Goal: Task Accomplishment & Management: Manage account settings

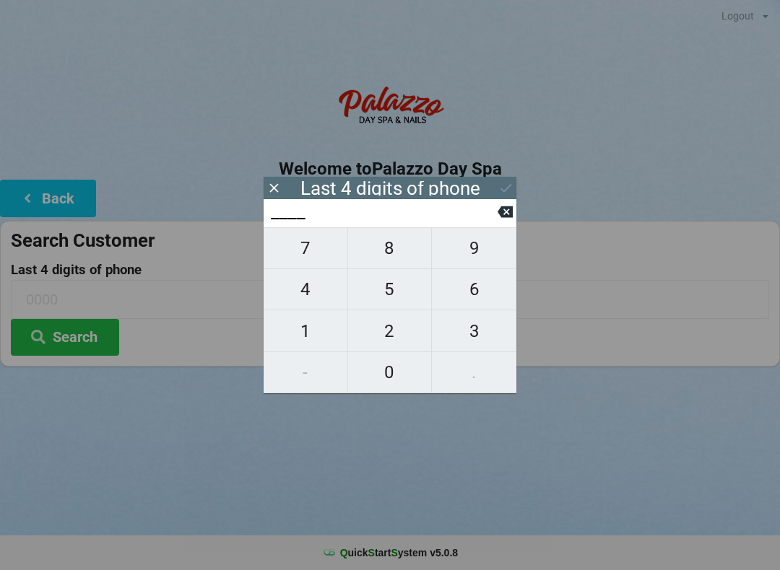
click at [316, 322] on span "1" at bounding box center [305, 331] width 84 height 30
type input "1___"
click at [315, 322] on span "1" at bounding box center [305, 331] width 84 height 30
type input "11__"
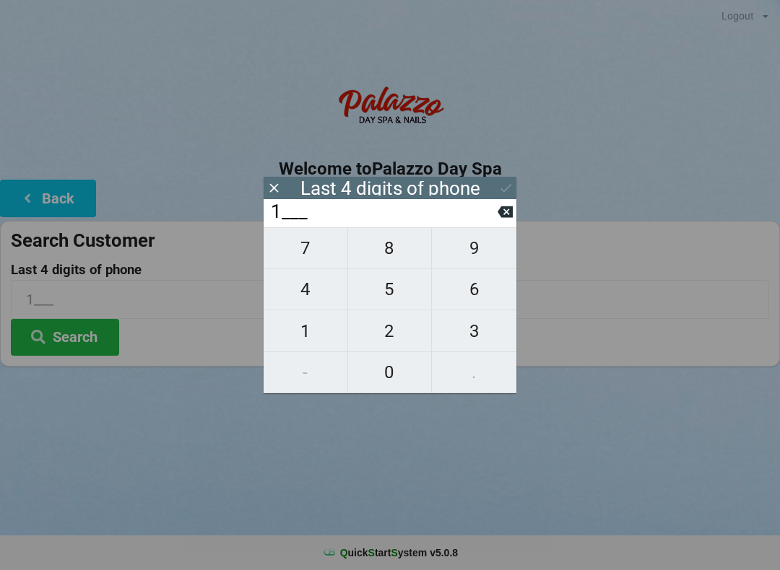
type input "11__"
click at [466, 300] on span "6" at bounding box center [474, 289] width 84 height 30
type input "116_"
click at [373, 291] on span "5" at bounding box center [390, 289] width 84 height 30
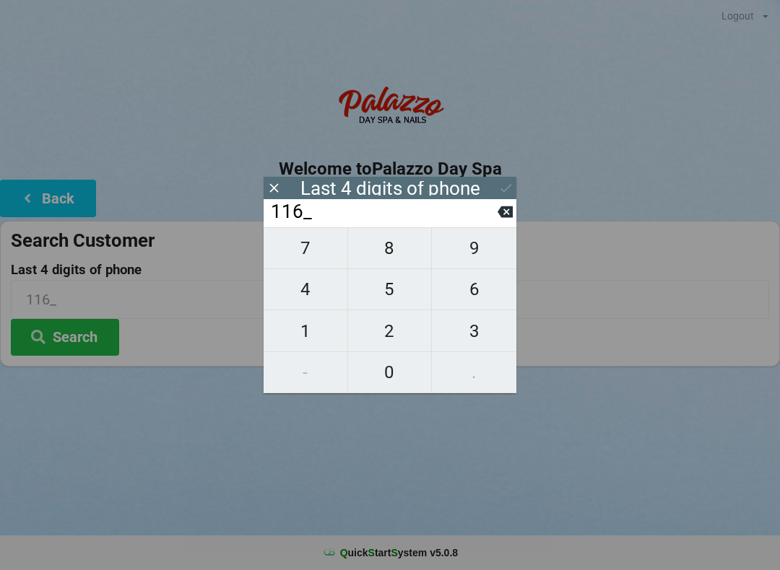
type input "1165"
click at [494, 188] on div "Last 4 digits of phone" at bounding box center [389, 188] width 253 height 22
click at [498, 196] on button at bounding box center [505, 187] width 15 height 19
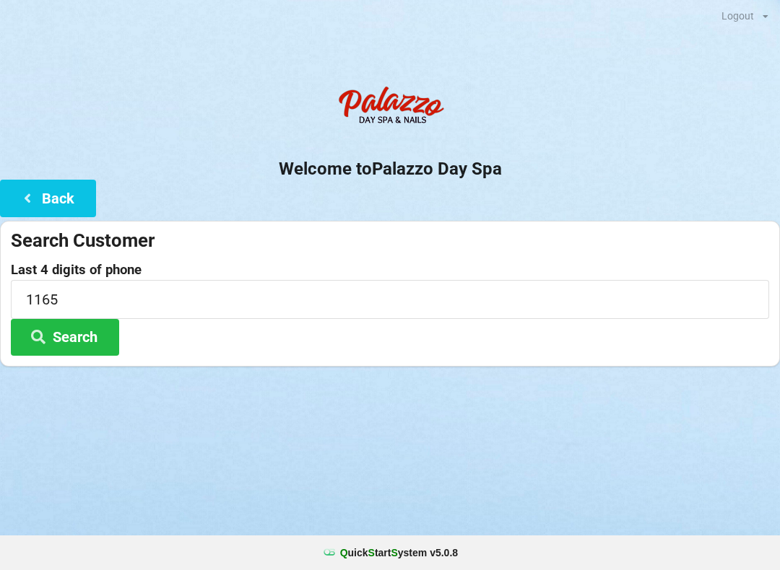
click at [94, 338] on button "Search" at bounding box center [65, 337] width 108 height 37
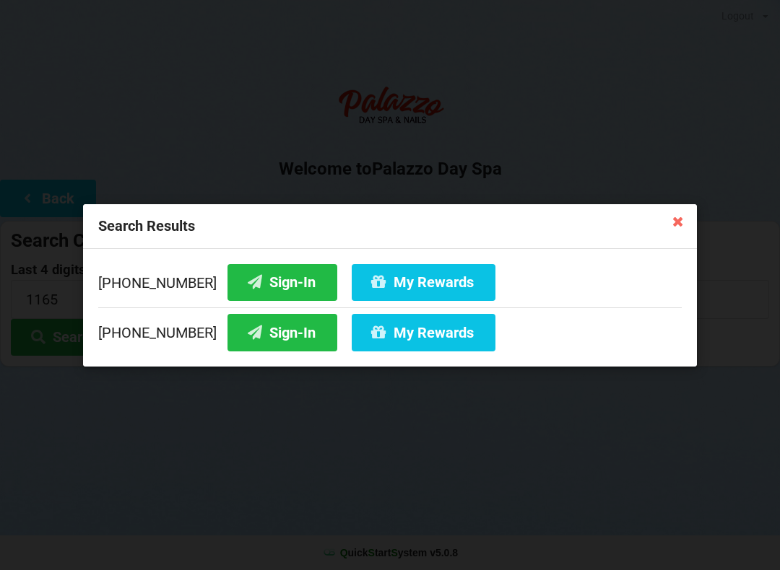
click at [413, 281] on button "My Rewards" at bounding box center [424, 281] width 144 height 37
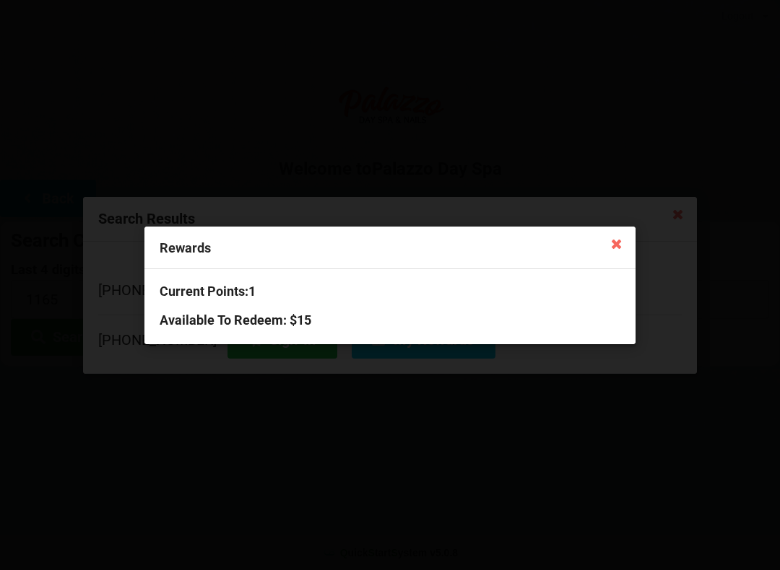
click at [606, 253] on icon at bounding box center [616, 243] width 23 height 23
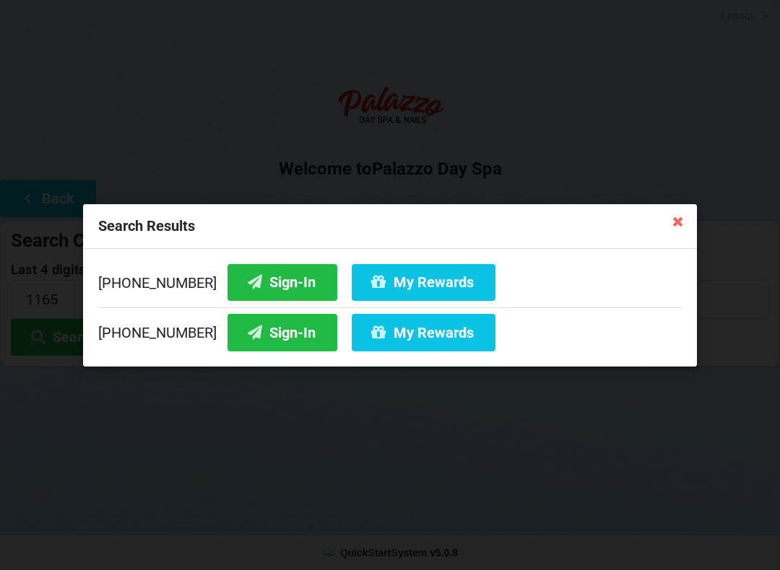
click at [277, 275] on button "Sign-In" at bounding box center [282, 281] width 110 height 37
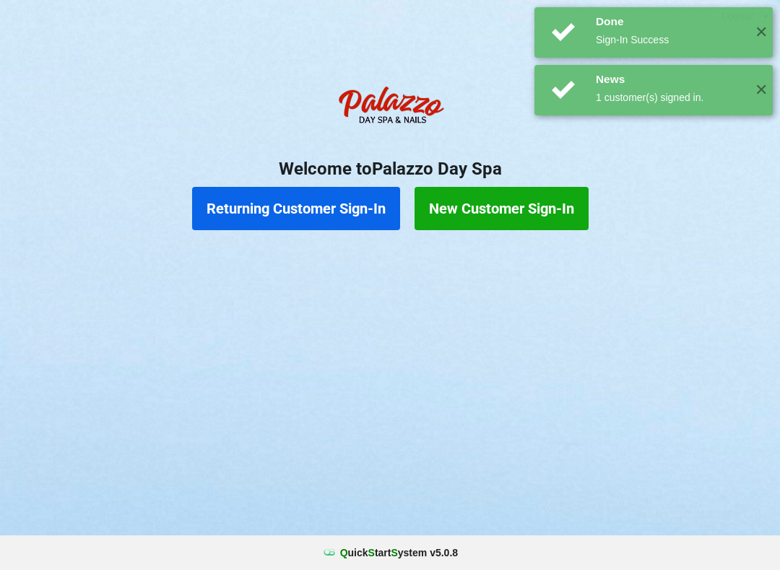
click at [316, 227] on button "Returning Customer Sign-In" at bounding box center [296, 208] width 208 height 43
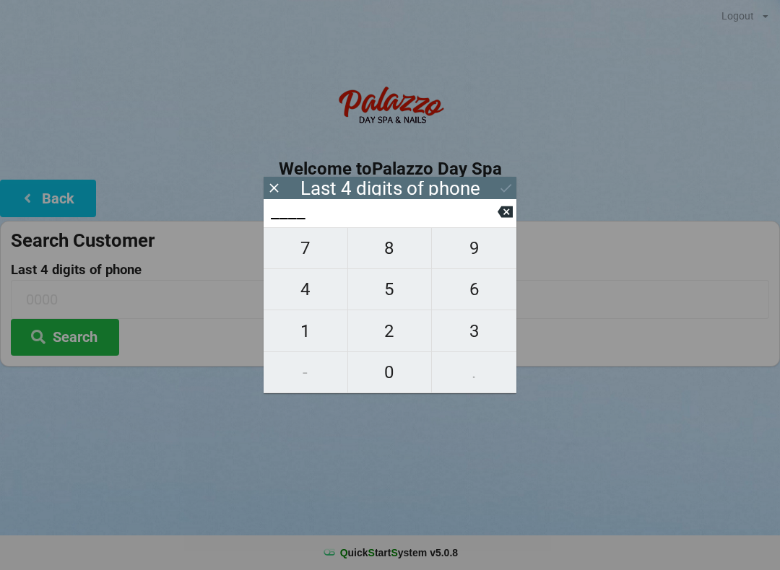
click at [303, 328] on span "1" at bounding box center [305, 331] width 84 height 30
type input "1___"
click at [385, 297] on span "5" at bounding box center [390, 289] width 84 height 30
type input "15__"
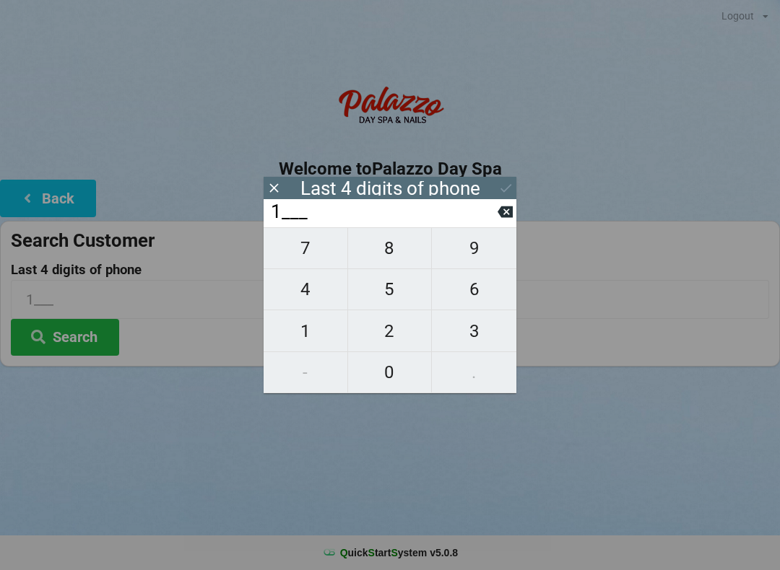
type input "15__"
click at [297, 261] on span "7" at bounding box center [305, 248] width 84 height 30
type input "157_"
click at [388, 296] on span "5" at bounding box center [390, 289] width 84 height 30
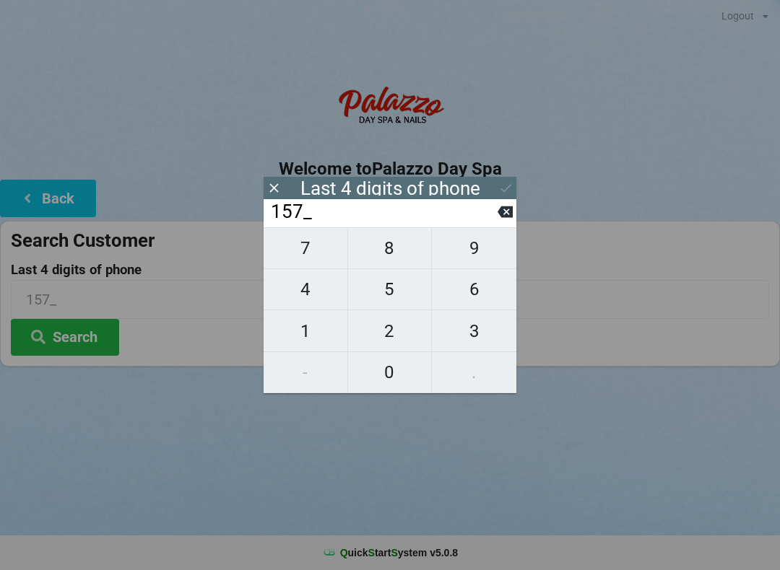
type input "1575"
click at [504, 196] on button at bounding box center [505, 187] width 15 height 19
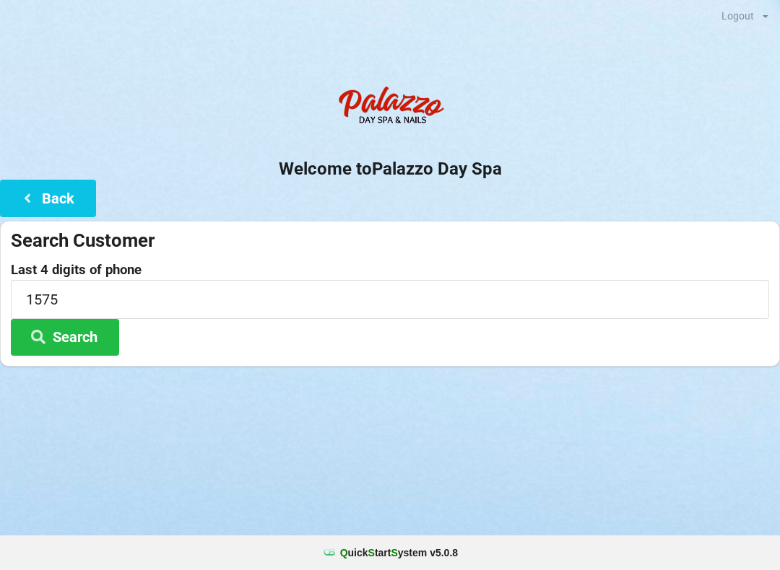
click at [90, 335] on button "Search" at bounding box center [65, 337] width 108 height 37
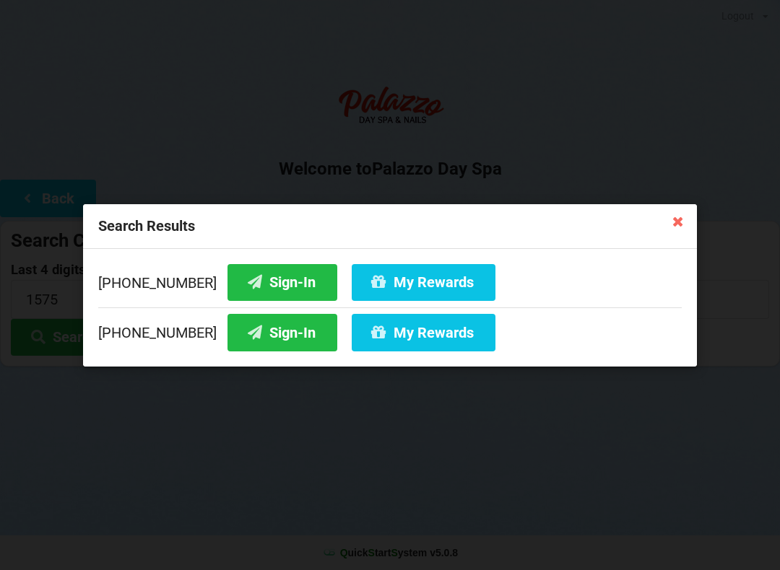
click at [412, 282] on button "My Rewards" at bounding box center [424, 281] width 144 height 37
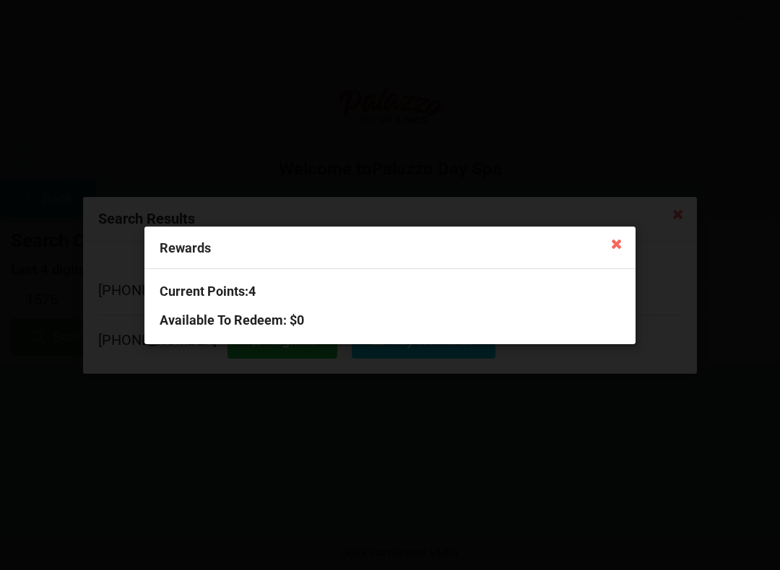
click at [608, 247] on icon at bounding box center [616, 243] width 23 height 23
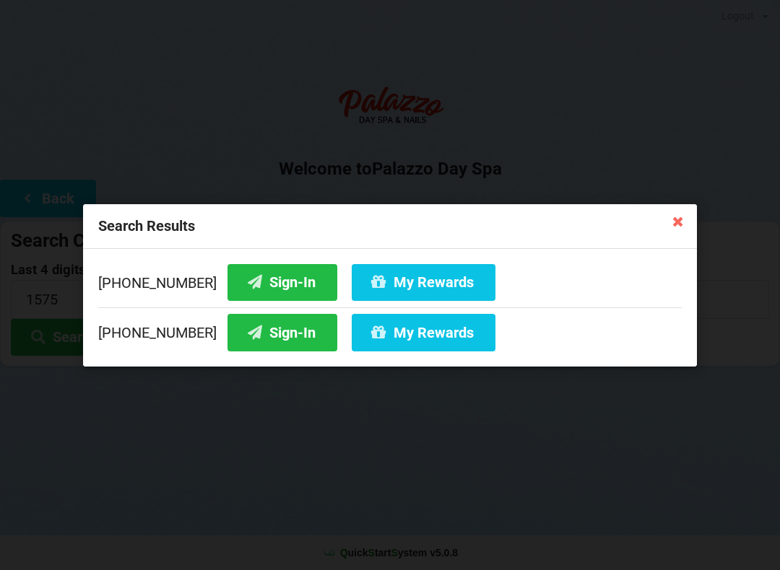
click at [272, 281] on button "Sign-In" at bounding box center [282, 281] width 110 height 37
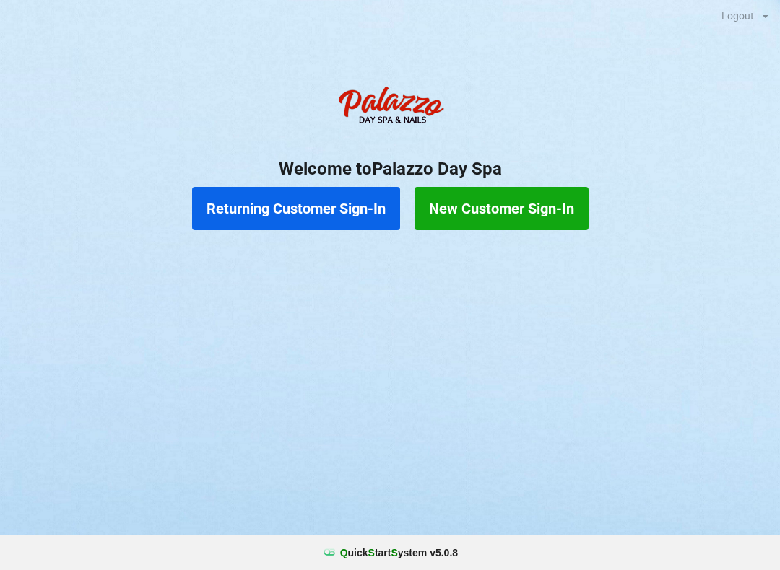
click at [331, 214] on button "Returning Customer Sign-In" at bounding box center [296, 208] width 208 height 43
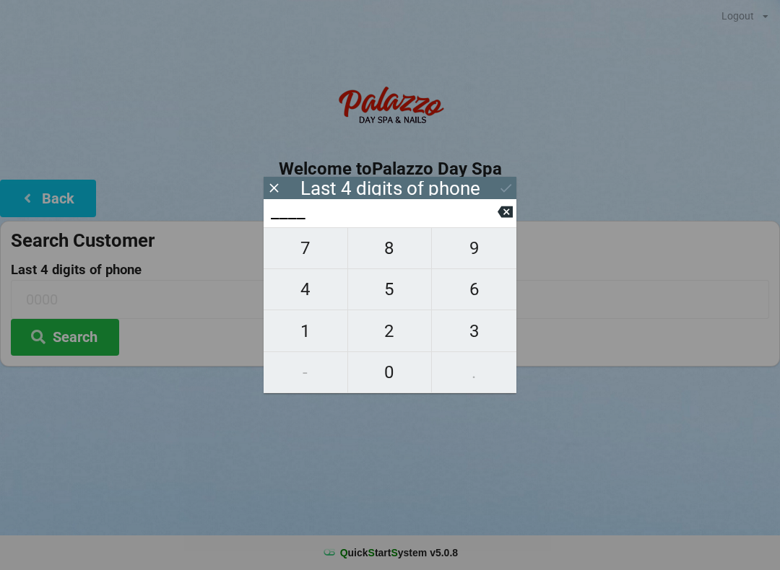
click at [310, 287] on span "4" at bounding box center [305, 289] width 84 height 30
type input "4___"
click at [378, 375] on span "0" at bounding box center [390, 372] width 84 height 30
type input "40__"
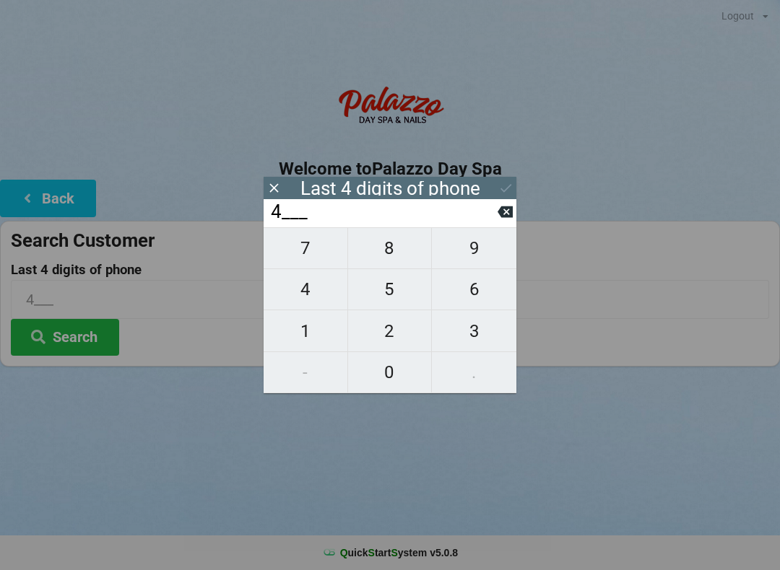
type input "40__"
click at [313, 256] on span "7" at bounding box center [305, 248] width 84 height 30
type input "407_"
click at [471, 341] on span "3" at bounding box center [474, 331] width 84 height 30
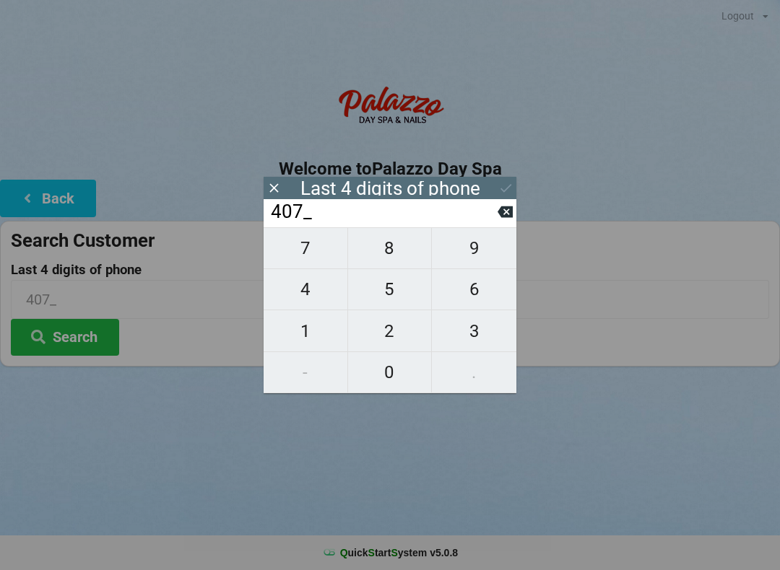
type input "4073"
click at [471, 326] on div "7 8 9 4 5 6 1 2 3 - 0 ." at bounding box center [389, 310] width 253 height 166
click at [305, 296] on div "7 8 9 4 5 6 1 2 3 - 0 ." at bounding box center [389, 310] width 253 height 166
click at [508, 217] on icon at bounding box center [504, 212] width 15 height 12
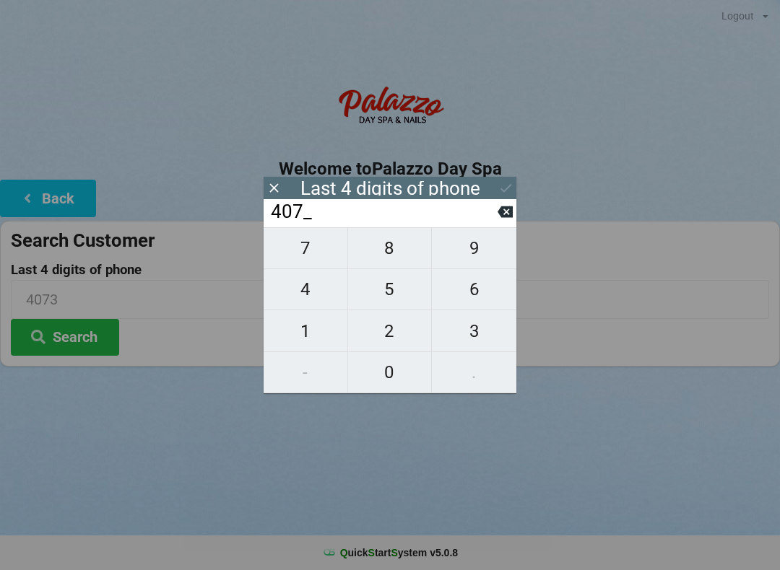
click at [499, 218] on icon at bounding box center [504, 212] width 15 height 12
click at [494, 217] on input "40__" at bounding box center [383, 212] width 228 height 23
click at [492, 217] on input "40__" at bounding box center [383, 212] width 228 height 23
click at [500, 215] on icon at bounding box center [504, 212] width 15 height 12
click at [499, 219] on icon at bounding box center [504, 211] width 15 height 15
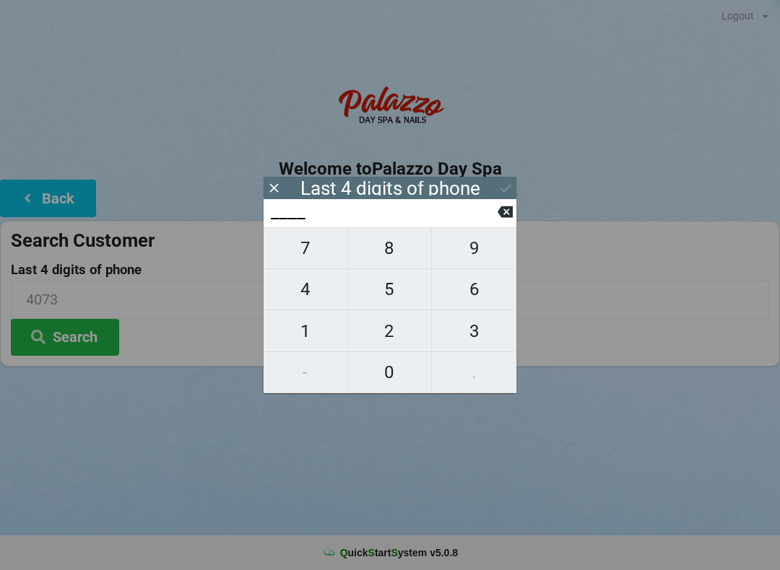
click at [311, 296] on span "4" at bounding box center [305, 289] width 84 height 30
type input "4___"
click at [392, 332] on span "2" at bounding box center [390, 331] width 84 height 30
type input "42__"
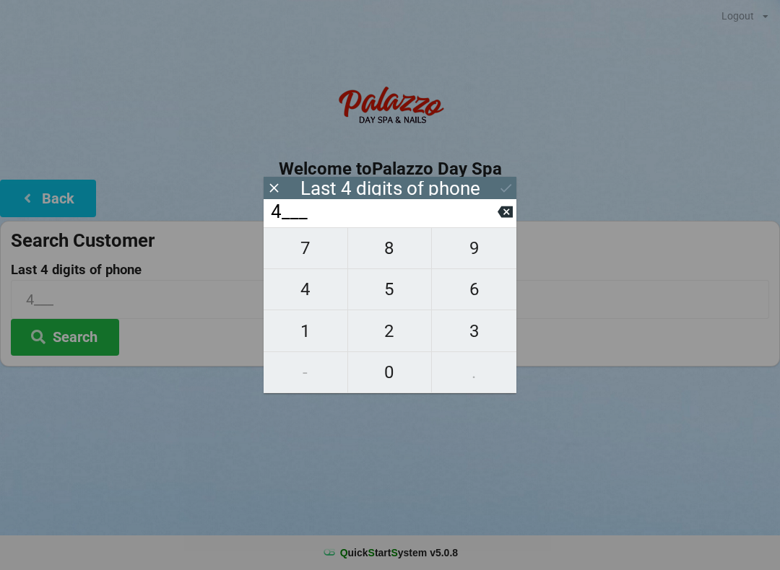
type input "42__"
click at [309, 292] on span "4" at bounding box center [305, 289] width 84 height 30
type input "424_"
click at [505, 217] on icon at bounding box center [504, 211] width 15 height 15
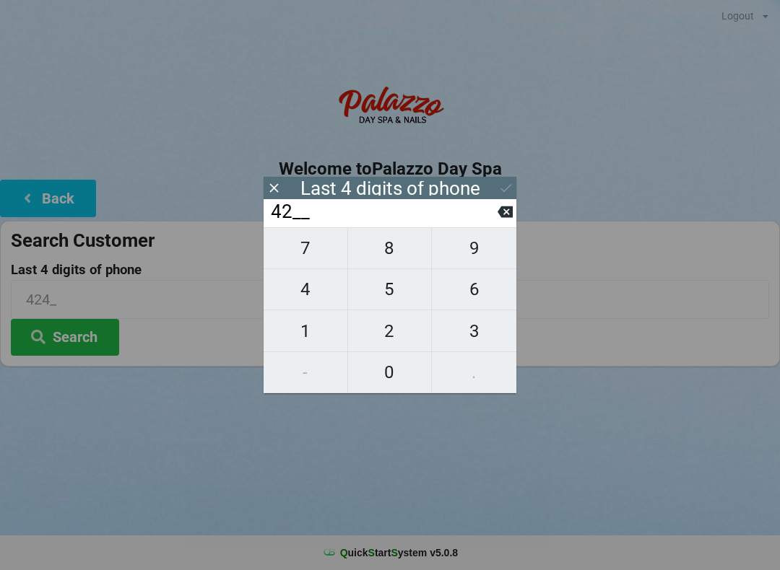
click at [504, 216] on icon at bounding box center [504, 212] width 15 height 12
click at [507, 216] on icon at bounding box center [504, 211] width 15 height 15
click at [328, 296] on span "4" at bounding box center [305, 289] width 84 height 30
type input "4___"
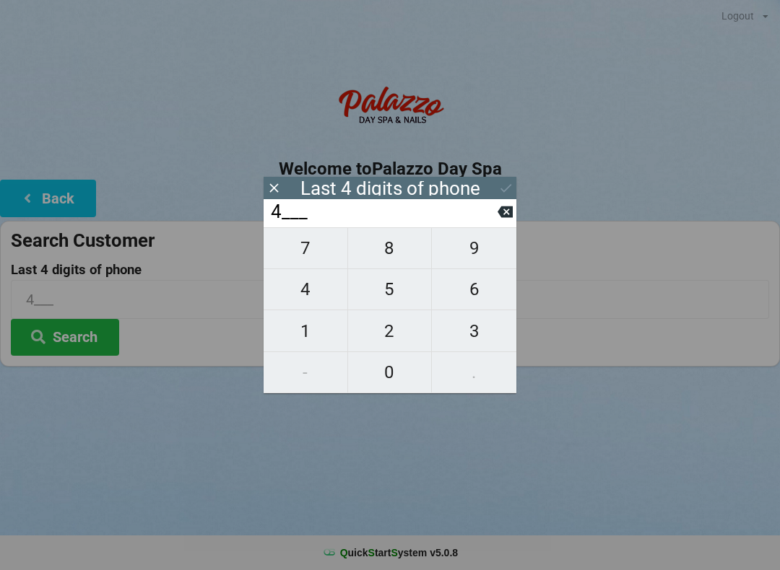
click at [385, 346] on span "2" at bounding box center [390, 331] width 84 height 30
type input "42__"
click at [318, 299] on span "4" at bounding box center [305, 289] width 84 height 30
type input "424_"
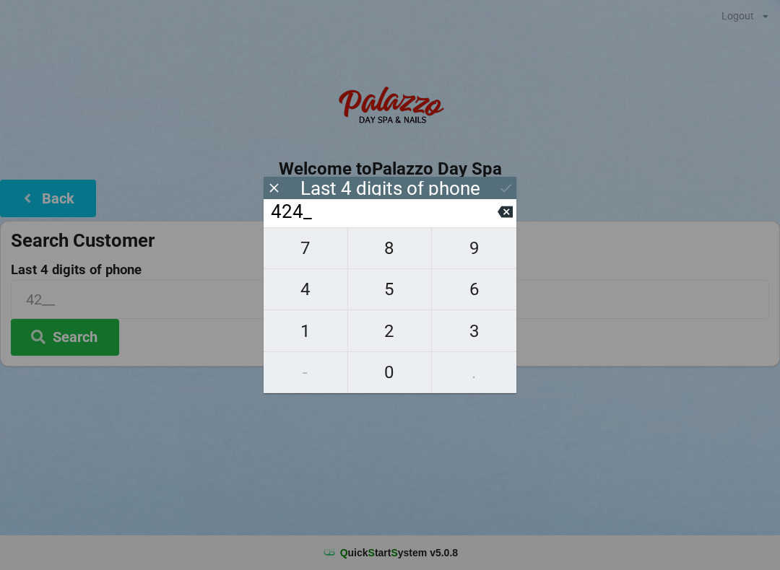
type input "424_"
click at [386, 344] on span "2" at bounding box center [390, 331] width 84 height 30
type input "4242"
click at [506, 212] on icon at bounding box center [504, 212] width 15 height 12
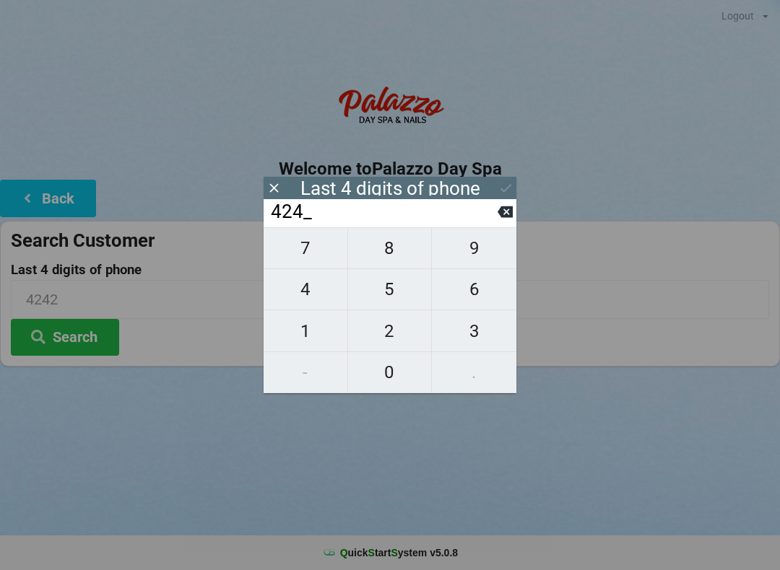
click at [510, 218] on icon at bounding box center [504, 212] width 15 height 12
click at [511, 217] on icon at bounding box center [504, 212] width 15 height 12
click at [507, 218] on icon at bounding box center [504, 212] width 15 height 12
click at [392, 292] on span "5" at bounding box center [390, 289] width 84 height 30
type input "5___"
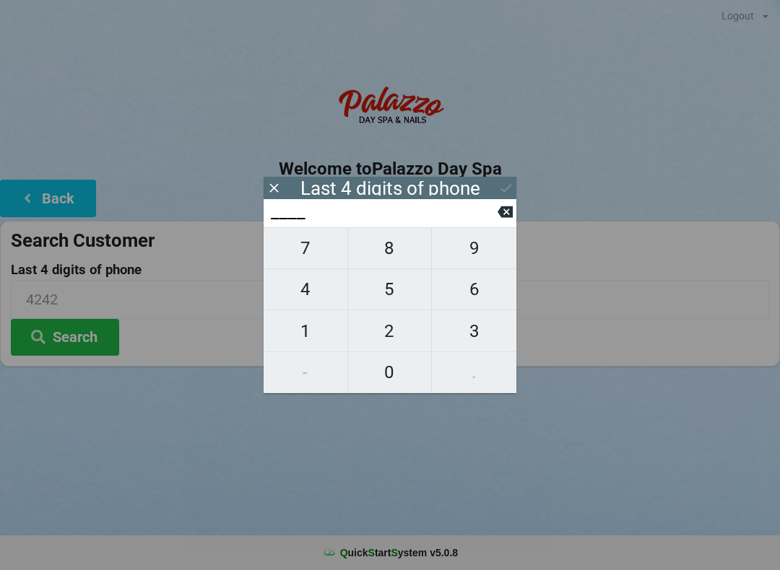
type input "5___"
click at [389, 334] on span "2" at bounding box center [390, 331] width 84 height 30
type input "52__"
click at [397, 292] on span "5" at bounding box center [390, 289] width 84 height 30
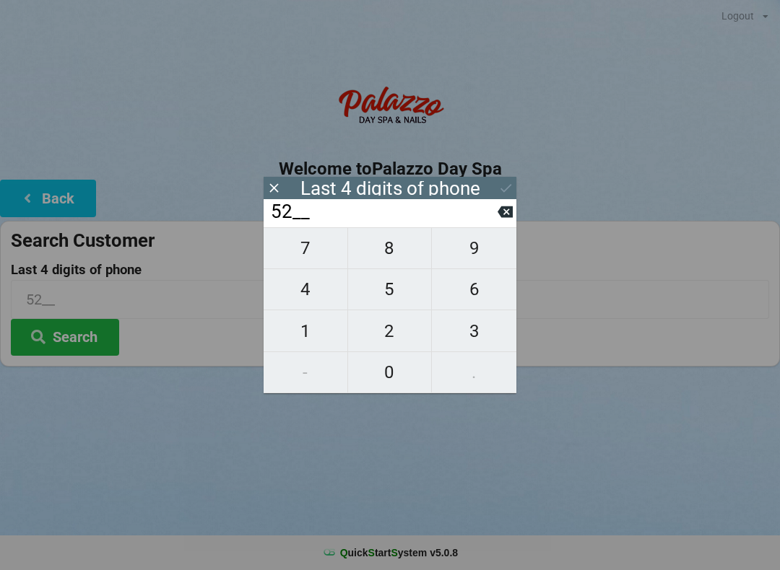
type input "525_"
click at [389, 333] on span "2" at bounding box center [390, 331] width 84 height 30
type input "5252"
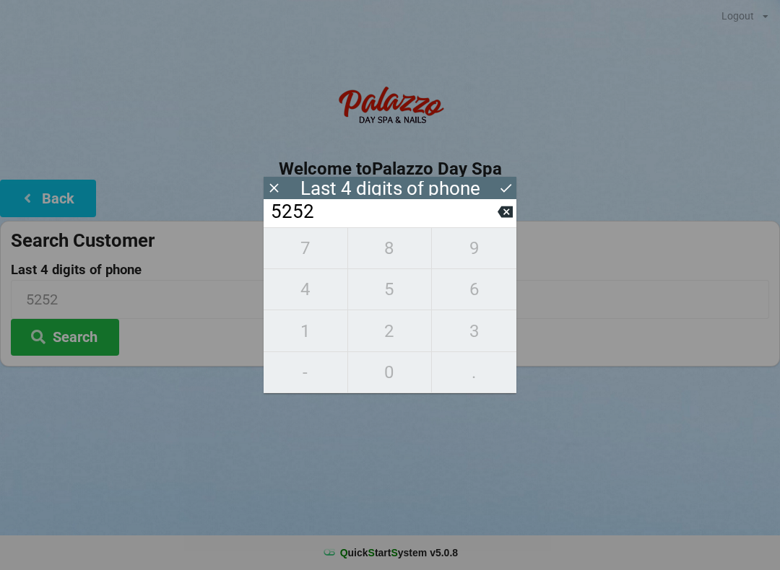
click at [70, 330] on button "Search" at bounding box center [65, 337] width 108 height 37
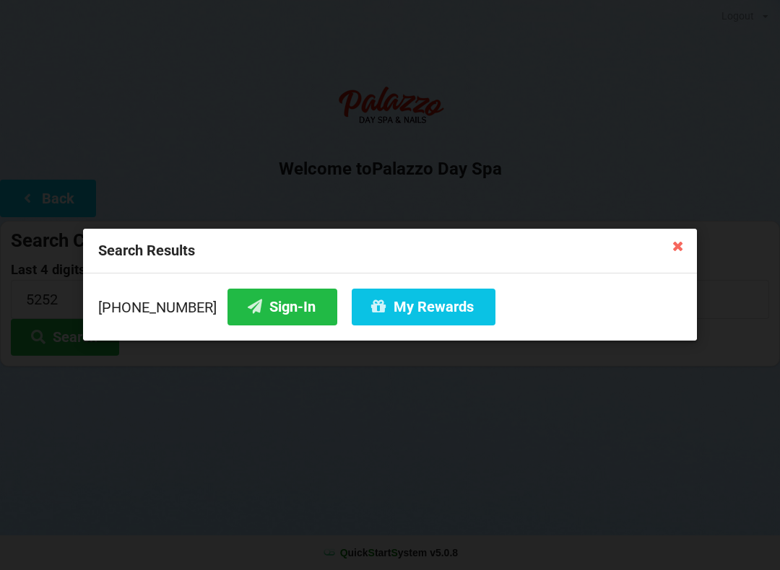
click at [673, 247] on icon at bounding box center [677, 245] width 23 height 23
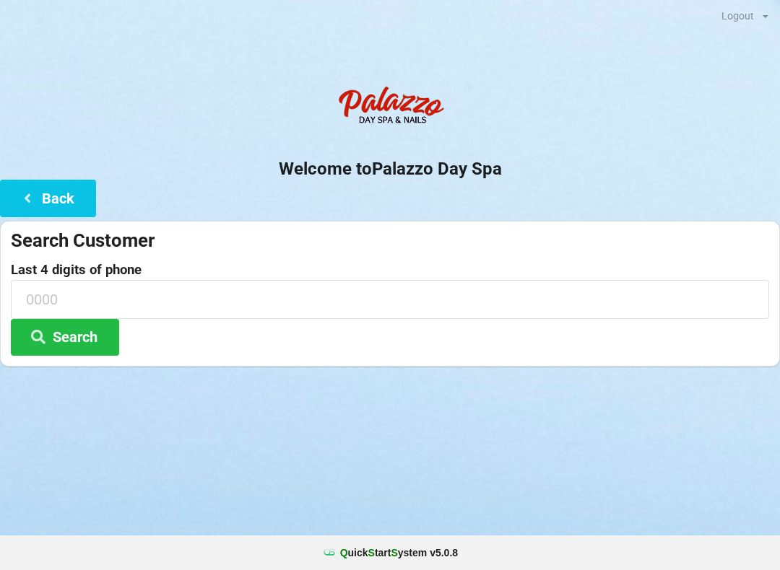
click at [154, 294] on input at bounding box center [390, 299] width 758 height 38
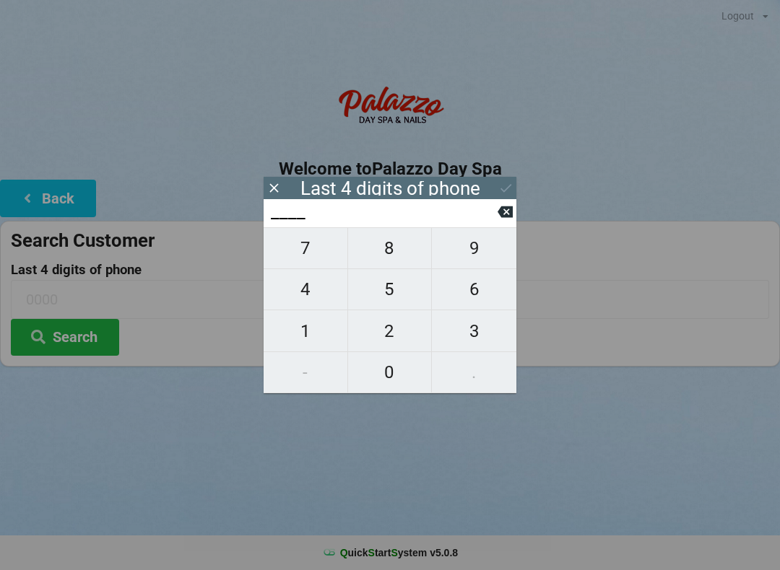
click at [306, 294] on span "4" at bounding box center [305, 289] width 84 height 30
type input "4___"
click at [378, 346] on span "2" at bounding box center [390, 331] width 84 height 30
type input "42__"
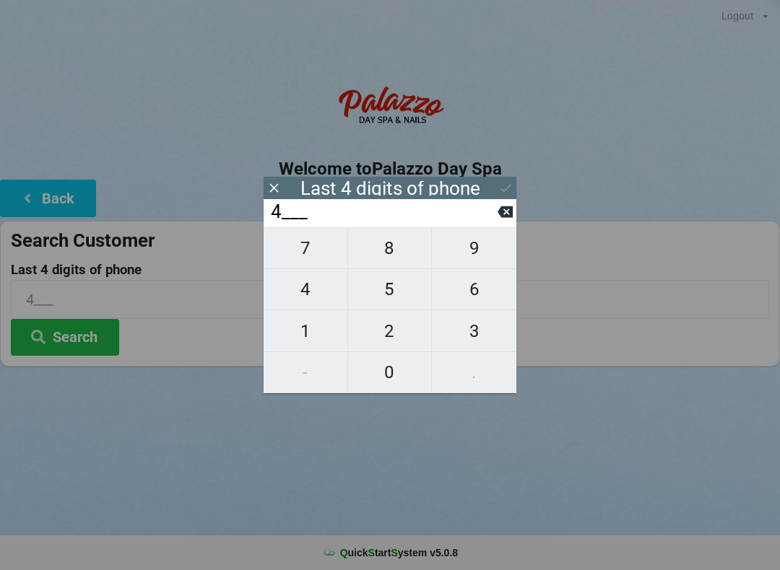
type input "42__"
click at [310, 291] on span "4" at bounding box center [305, 289] width 84 height 30
type input "424_"
click at [381, 338] on span "2" at bounding box center [390, 331] width 84 height 30
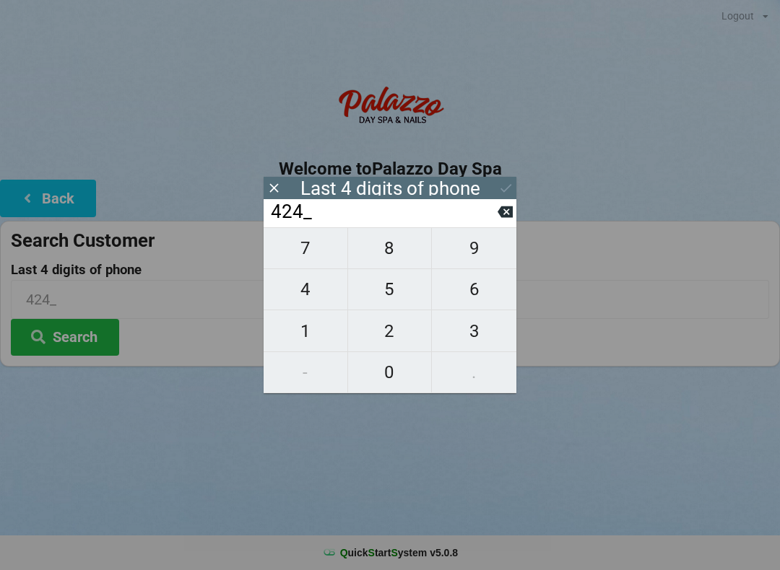
type input "4242"
click at [95, 324] on button "Search" at bounding box center [65, 337] width 108 height 37
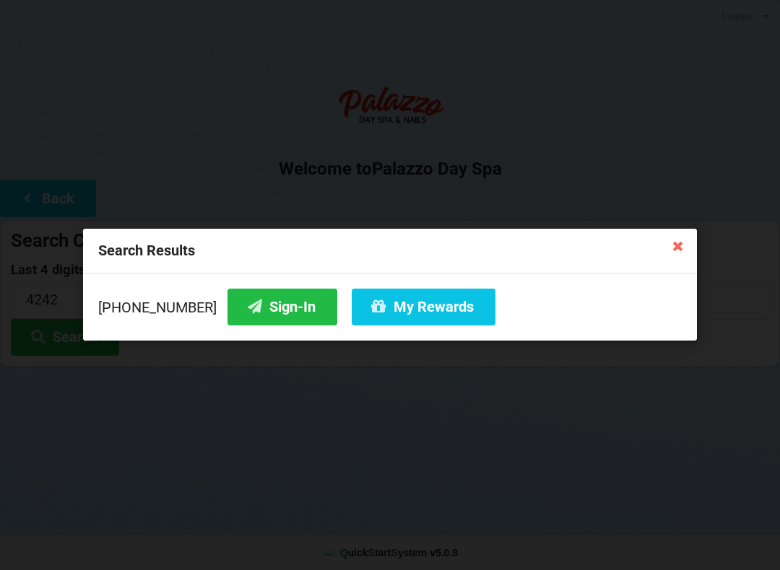
click at [678, 240] on icon at bounding box center [677, 245] width 23 height 23
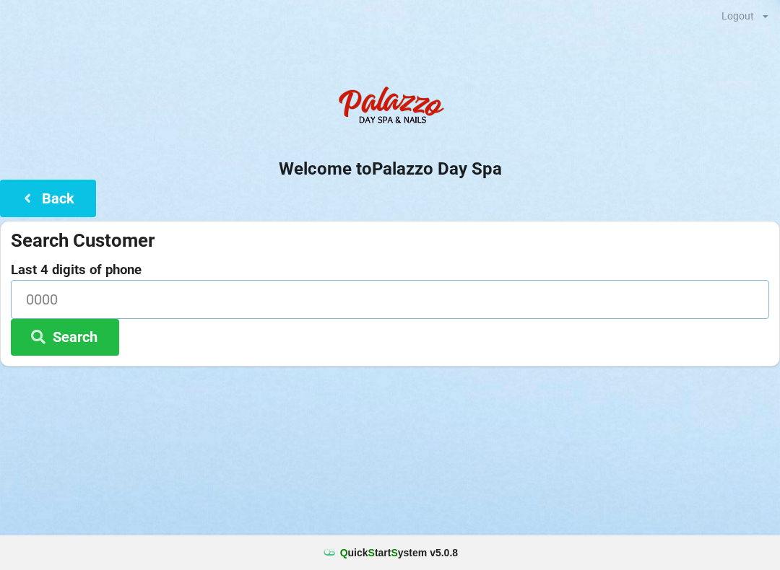
click at [330, 305] on input at bounding box center [390, 299] width 758 height 38
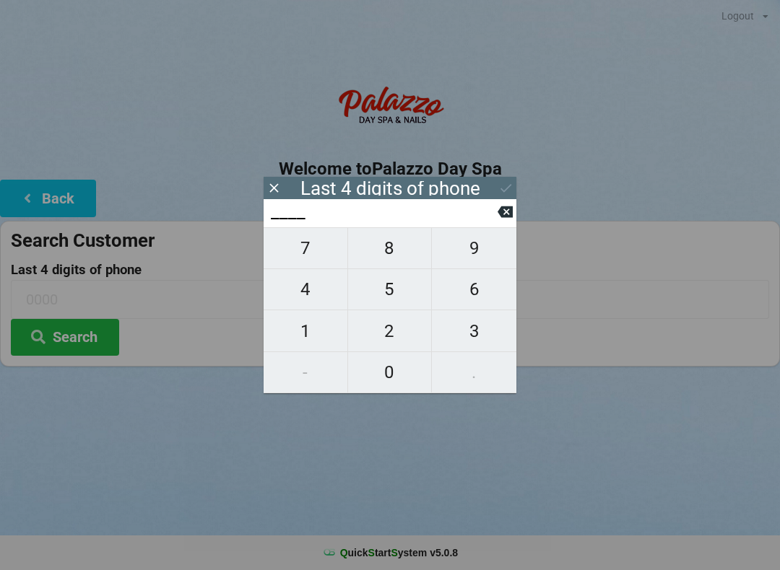
click at [307, 290] on span "4" at bounding box center [305, 289] width 84 height 30
type input "4___"
click at [377, 336] on span "2" at bounding box center [390, 331] width 84 height 30
type input "42__"
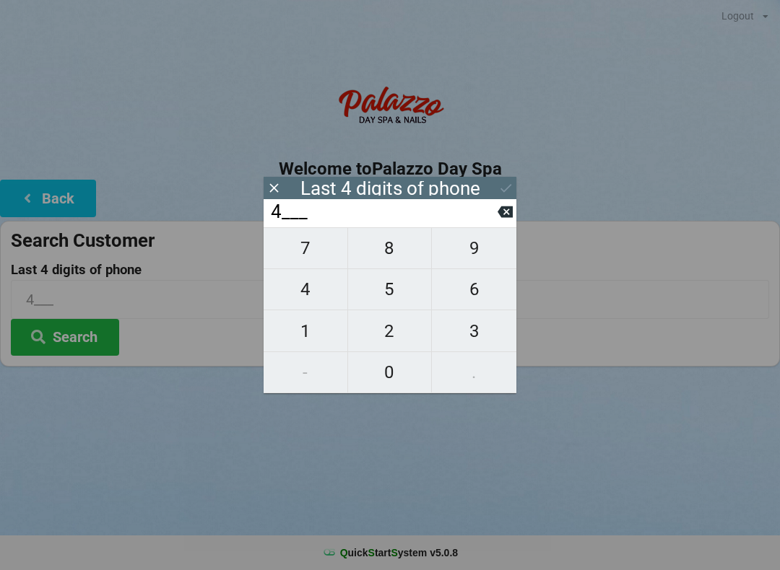
type input "42__"
click at [378, 302] on span "5" at bounding box center [390, 289] width 84 height 30
type input "425_"
click at [390, 338] on span "2" at bounding box center [390, 331] width 84 height 30
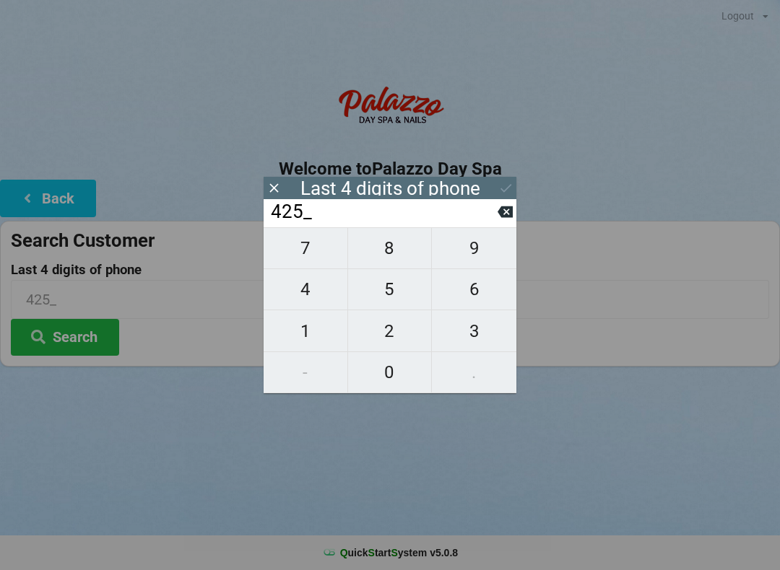
type input "4252"
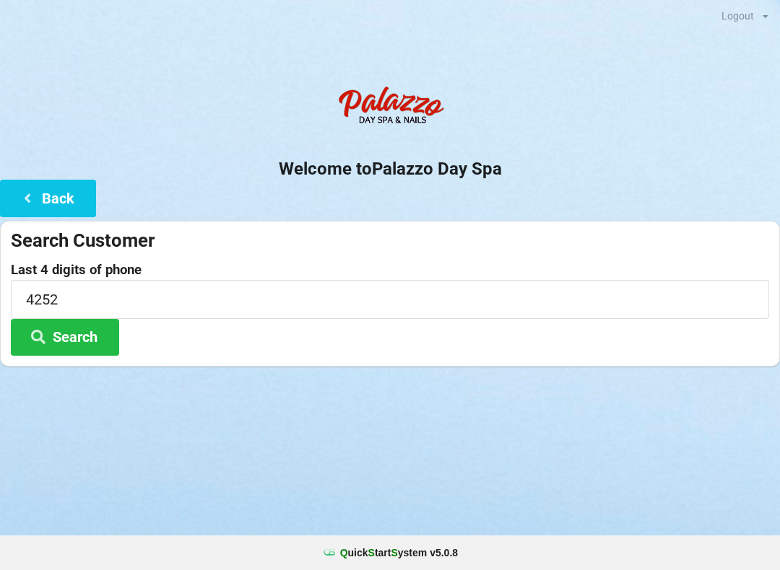
click at [90, 342] on button "Search" at bounding box center [65, 337] width 108 height 37
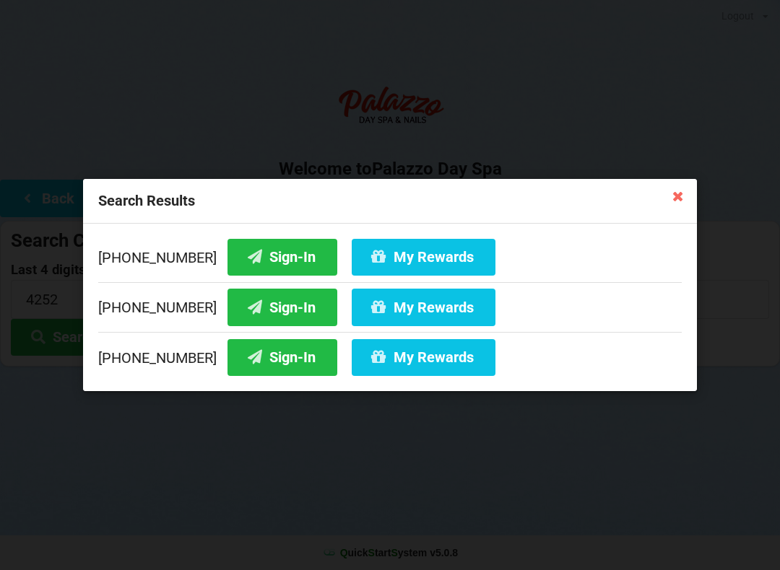
click at [681, 196] on icon at bounding box center [677, 195] width 23 height 23
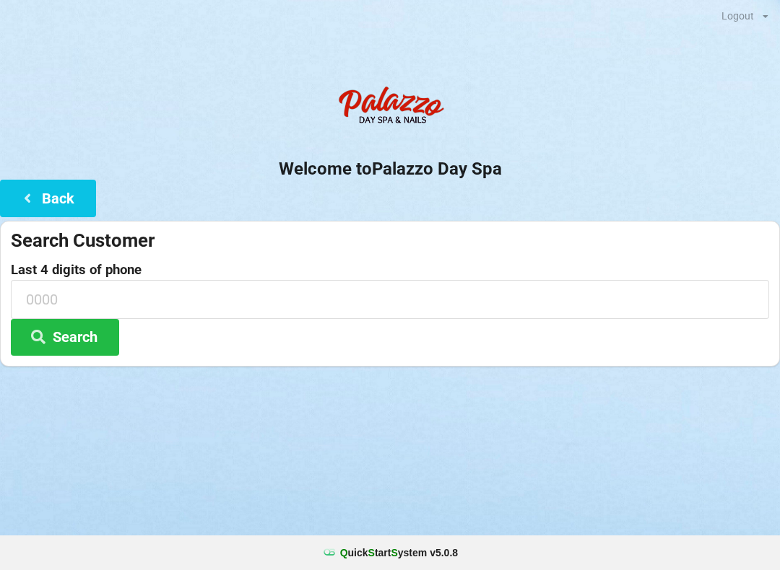
click at [64, 194] on button "Back" at bounding box center [48, 198] width 96 height 37
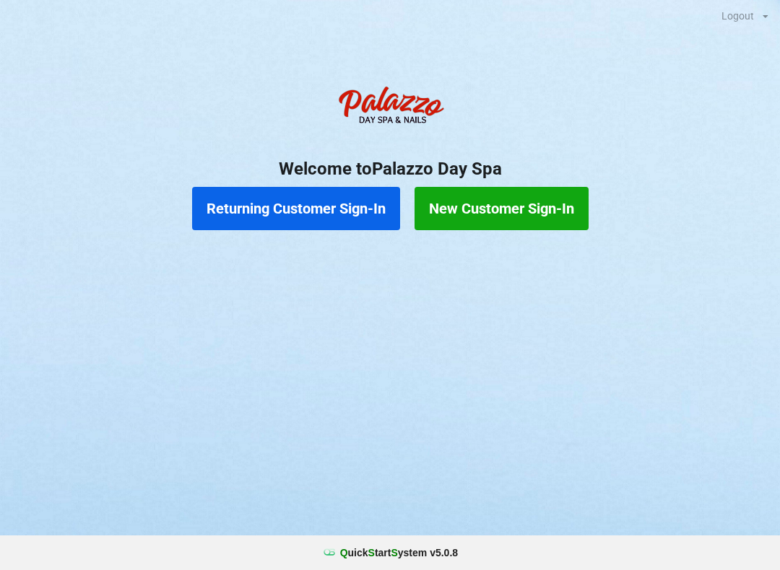
click at [512, 201] on button "New Customer Sign-In" at bounding box center [501, 208] width 174 height 43
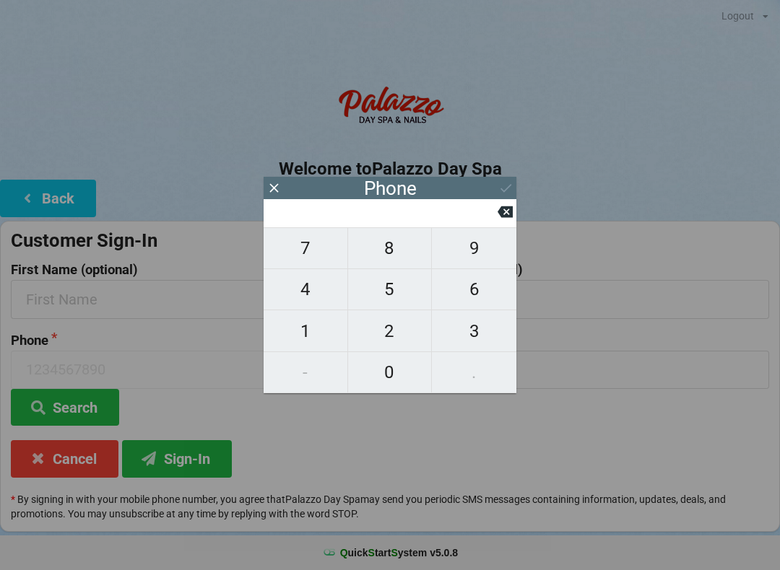
click at [321, 294] on span "4" at bounding box center [305, 289] width 84 height 30
type input "4"
click at [401, 375] on span "0" at bounding box center [390, 372] width 84 height 30
type input "40"
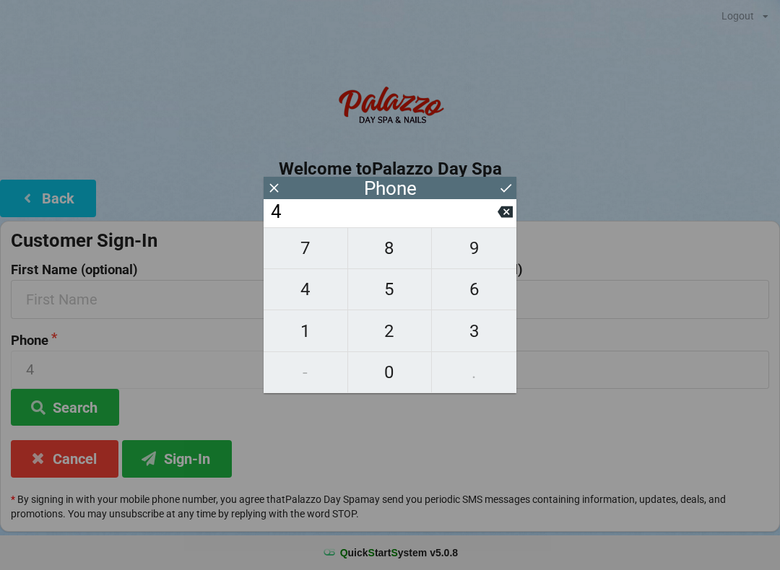
type input "40"
click at [311, 256] on span "7" at bounding box center [305, 248] width 84 height 30
type input "407"
click at [474, 336] on span "3" at bounding box center [474, 331] width 84 height 30
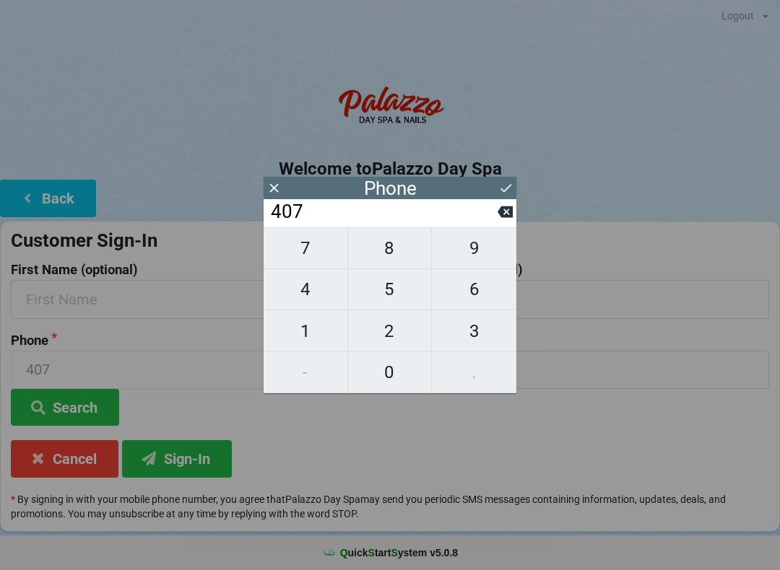
type input "4073"
click at [480, 328] on span "3" at bounding box center [474, 331] width 84 height 30
type input "40733"
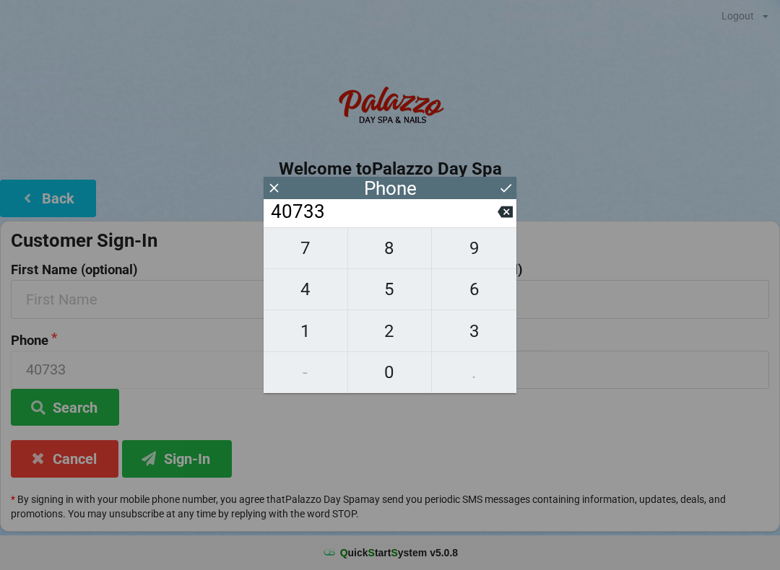
click at [317, 294] on span "4" at bounding box center [305, 289] width 84 height 30
type input "407334"
click at [320, 294] on span "4" at bounding box center [305, 289] width 84 height 30
type input "4073344"
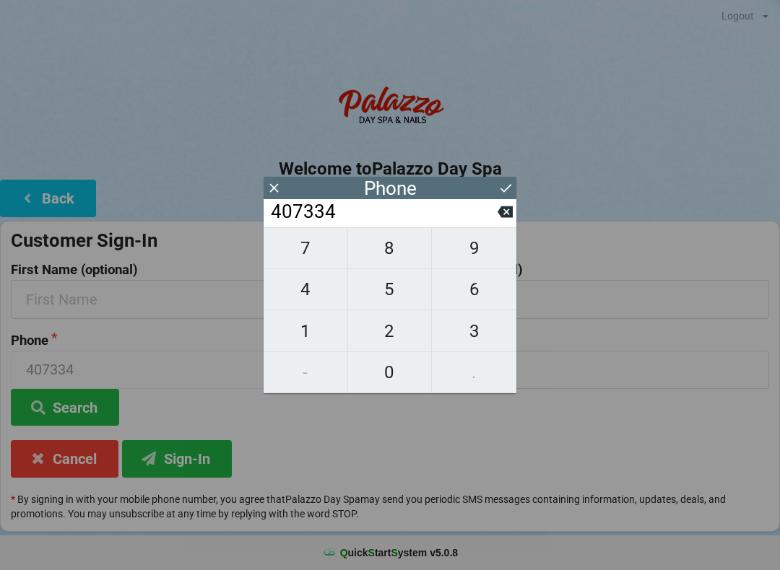
type input "4073344"
click at [389, 328] on span "2" at bounding box center [390, 331] width 84 height 30
type input "40733442"
click at [386, 295] on span "5" at bounding box center [390, 289] width 84 height 30
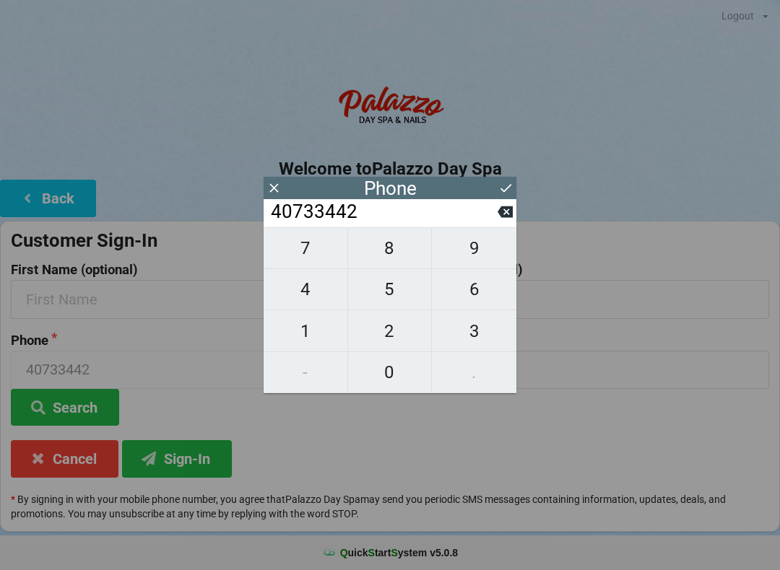
type input "407334425"
click at [398, 339] on span "2" at bounding box center [390, 331] width 84 height 30
type input "4073344252"
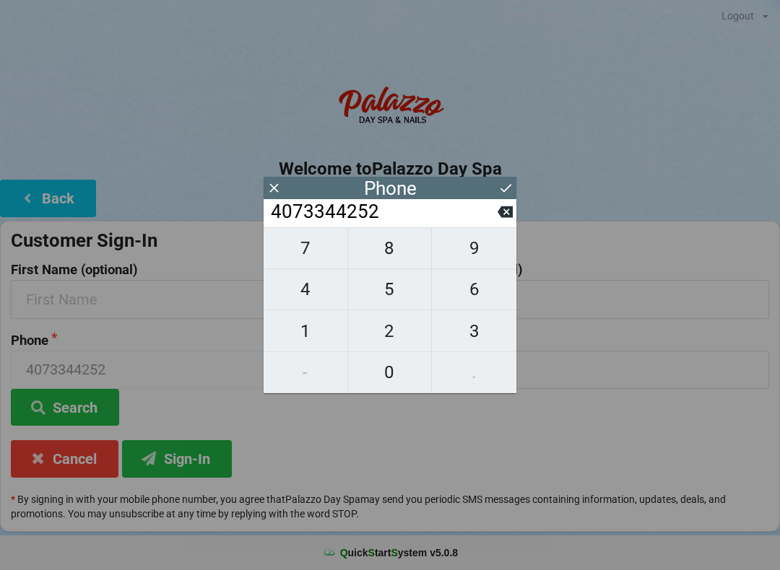
click at [100, 389] on button "Search" at bounding box center [65, 407] width 108 height 37
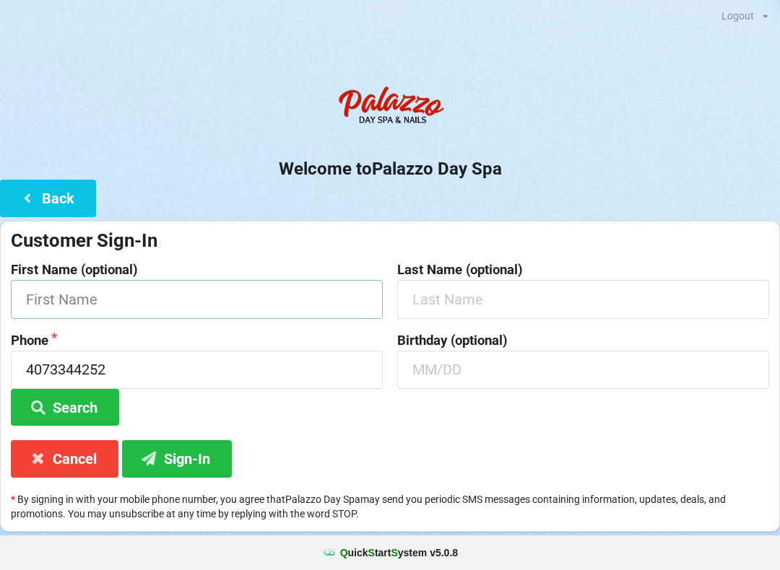
click at [178, 300] on input "text" at bounding box center [197, 299] width 372 height 38
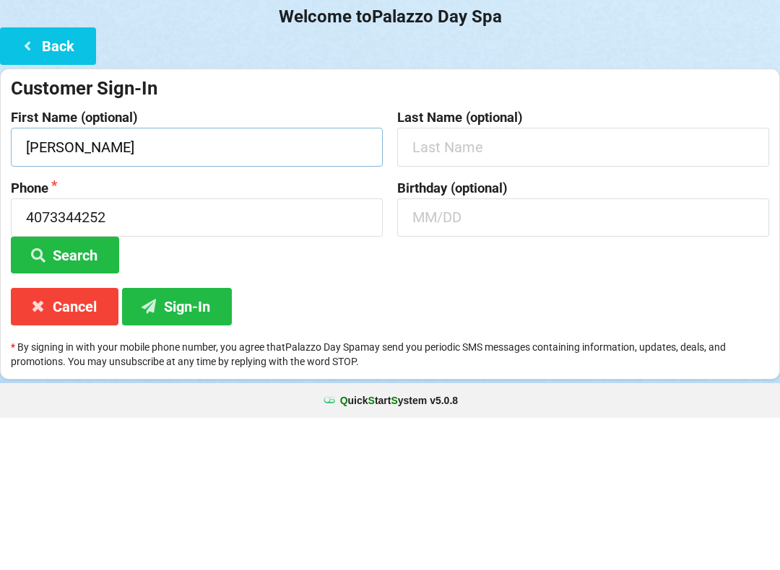
type input "[PERSON_NAME]"
click at [516, 280] on input "text" at bounding box center [583, 299] width 372 height 38
type input "Rdz"
click at [490, 351] on input "text" at bounding box center [583, 370] width 372 height 38
click at [65, 389] on button "Search" at bounding box center [65, 407] width 108 height 37
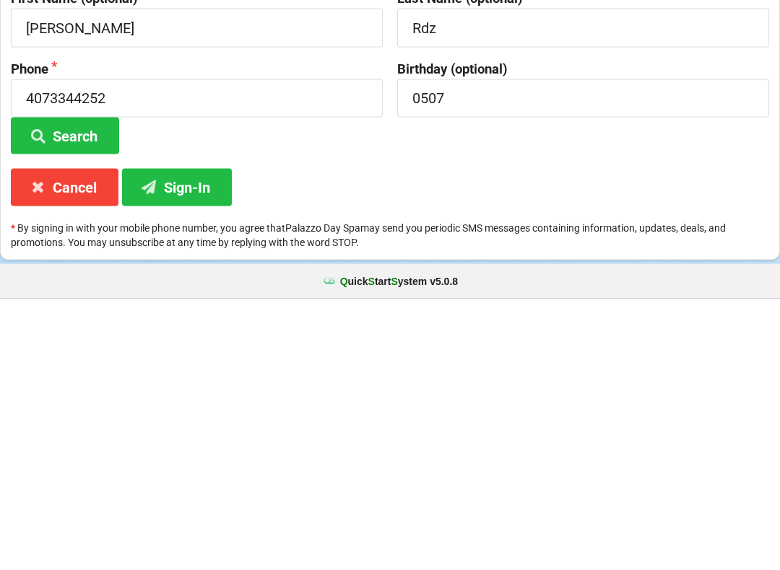
click at [97, 389] on button "Search" at bounding box center [65, 407] width 108 height 37
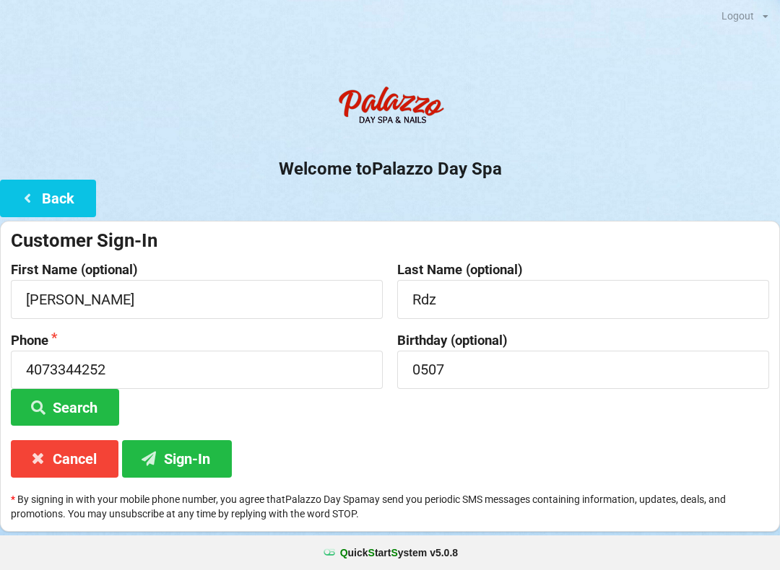
click at [210, 448] on button "Sign-In" at bounding box center [177, 458] width 110 height 37
click at [507, 369] on input "0507" at bounding box center [583, 370] width 372 height 38
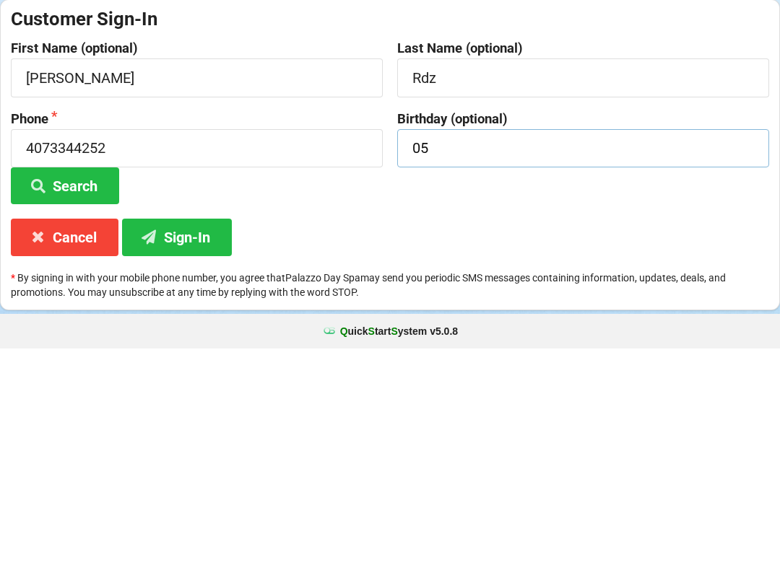
type input "0"
type input "05/07"
click at [188, 440] on button "Sign-In" at bounding box center [177, 458] width 110 height 37
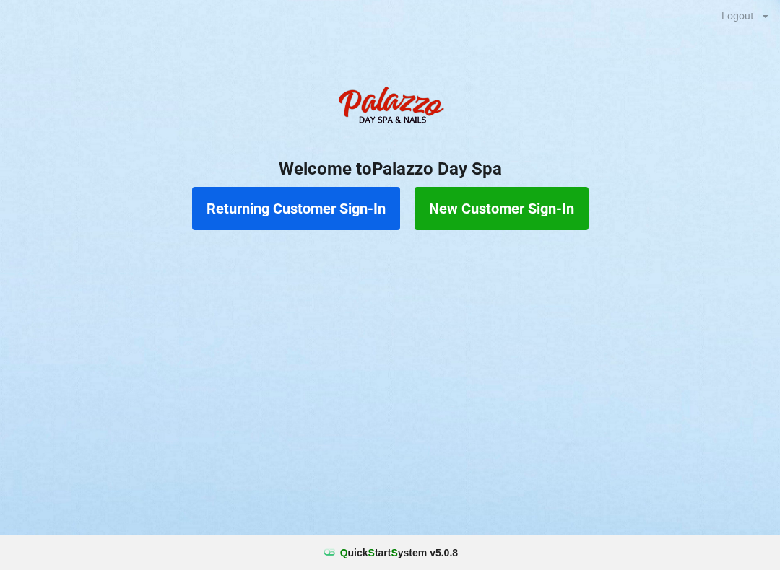
click at [328, 191] on button "Returning Customer Sign-In" at bounding box center [296, 208] width 208 height 43
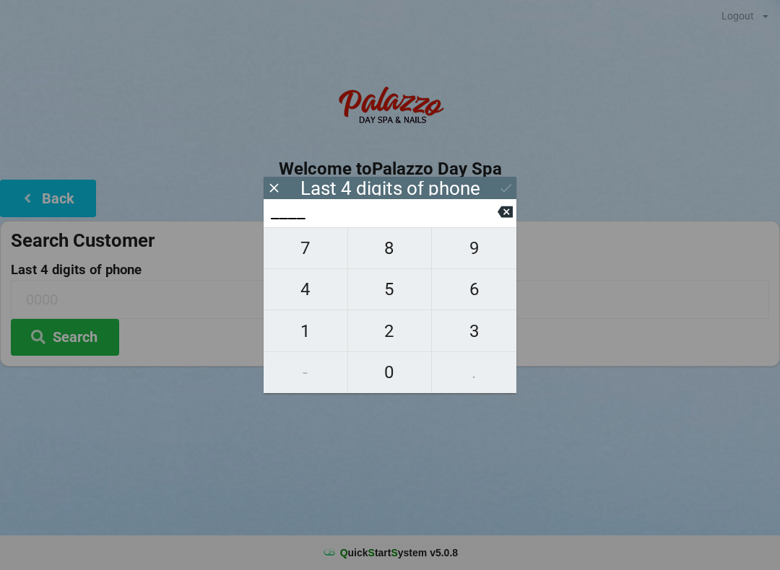
click at [478, 341] on span "3" at bounding box center [474, 331] width 84 height 30
type input "3___"
click at [292, 330] on span "1" at bounding box center [305, 331] width 84 height 30
type input "31__"
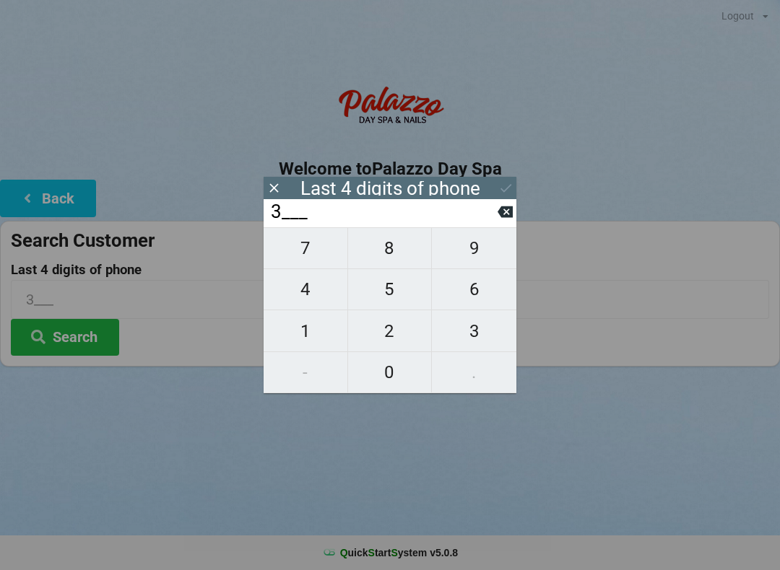
type input "31__"
click at [476, 297] on span "6" at bounding box center [474, 289] width 84 height 30
type input "316_"
click at [379, 293] on span "5" at bounding box center [390, 289] width 84 height 30
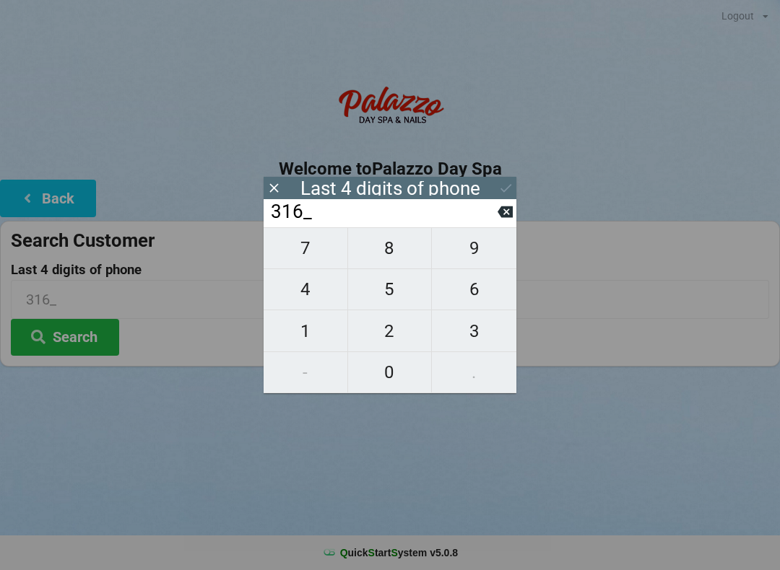
type input "3165"
click at [504, 183] on icon at bounding box center [505, 187] width 15 height 15
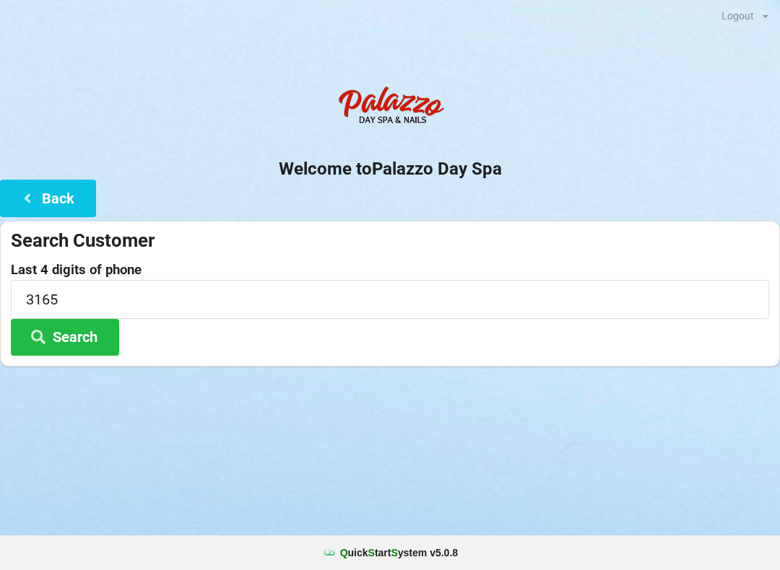
click at [79, 332] on button "Search" at bounding box center [65, 337] width 108 height 37
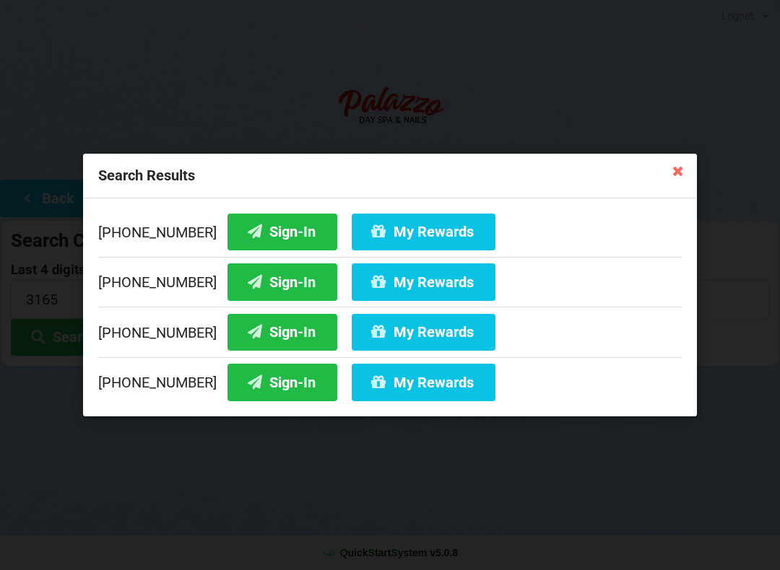
click at [265, 275] on button "Sign-In" at bounding box center [282, 281] width 110 height 37
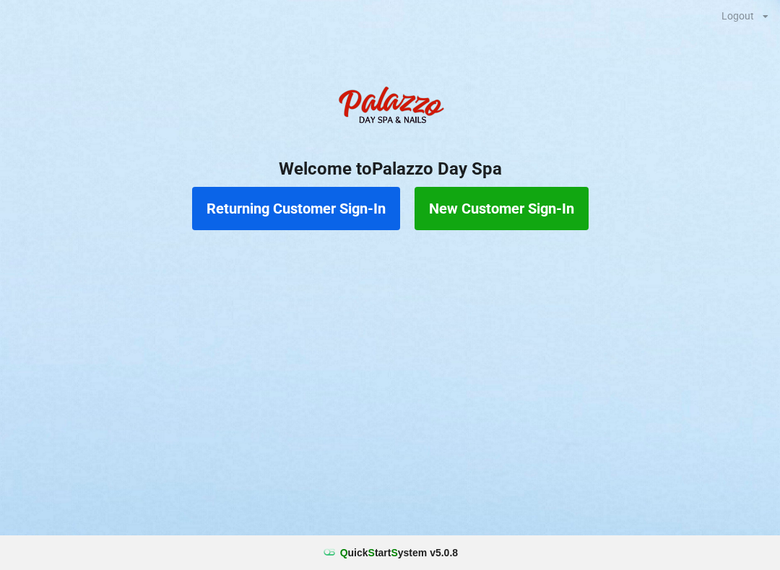
click at [304, 199] on button "Returning Customer Sign-In" at bounding box center [296, 208] width 208 height 43
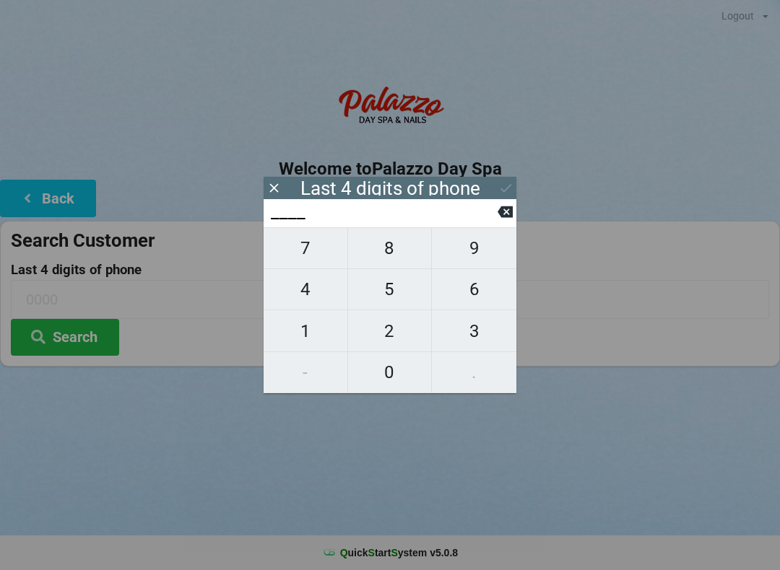
click at [280, 191] on icon at bounding box center [273, 187] width 15 height 15
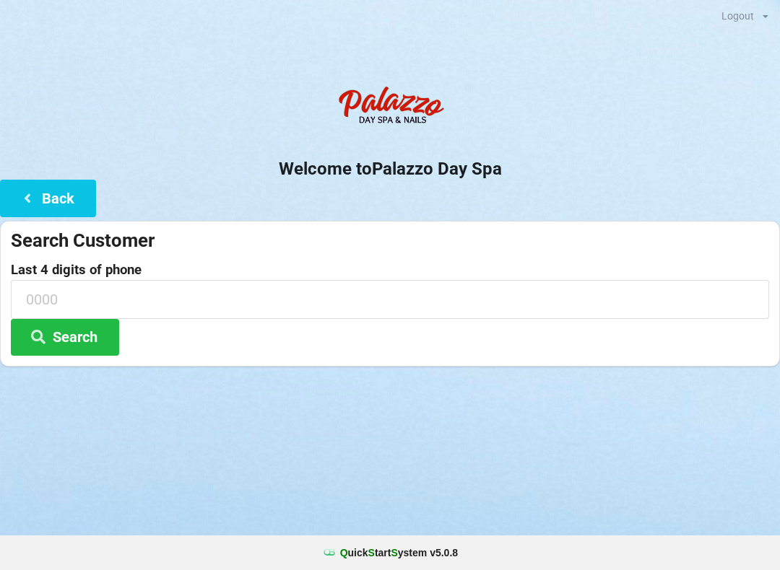
click at [33, 196] on icon at bounding box center [27, 197] width 17 height 12
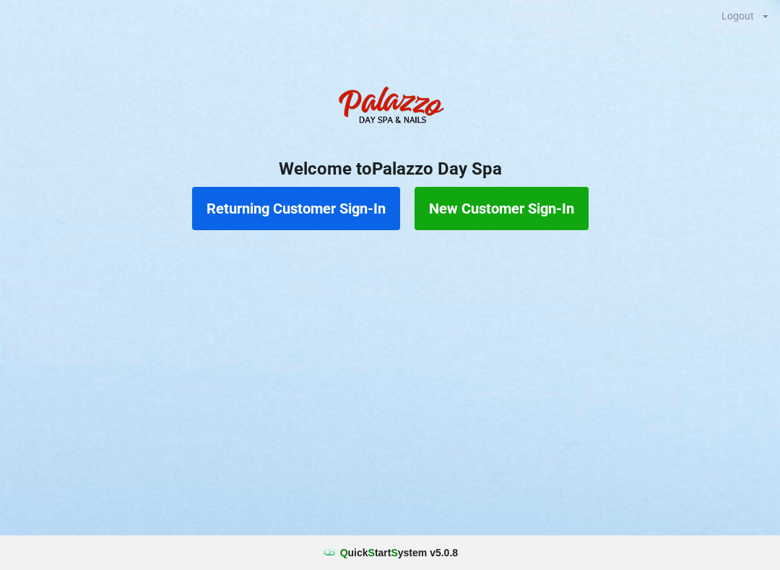
click at [471, 212] on button "New Customer Sign-In" at bounding box center [501, 208] width 174 height 43
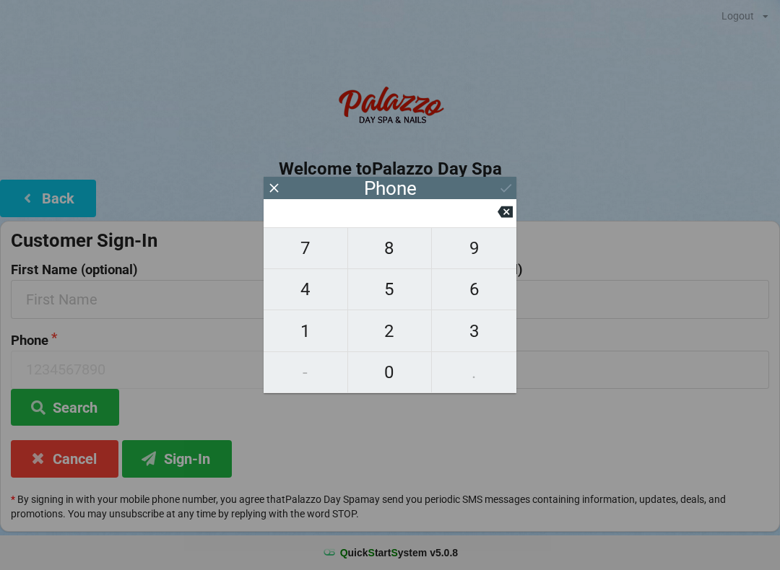
click at [475, 304] on span "6" at bounding box center [474, 289] width 84 height 30
type input "6"
click at [398, 261] on span "8" at bounding box center [390, 248] width 84 height 30
type input "68"
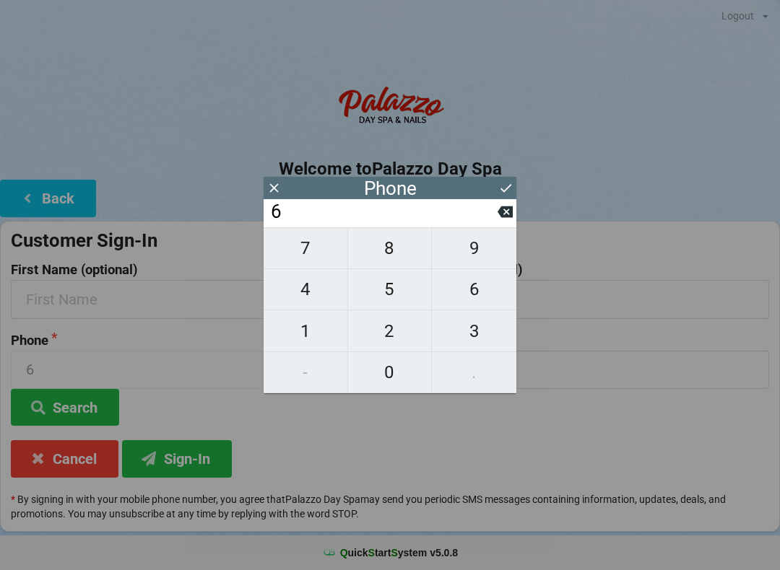
type input "68"
click at [474, 258] on span "9" at bounding box center [474, 248] width 84 height 30
type input "689"
click at [394, 339] on span "2" at bounding box center [390, 331] width 84 height 30
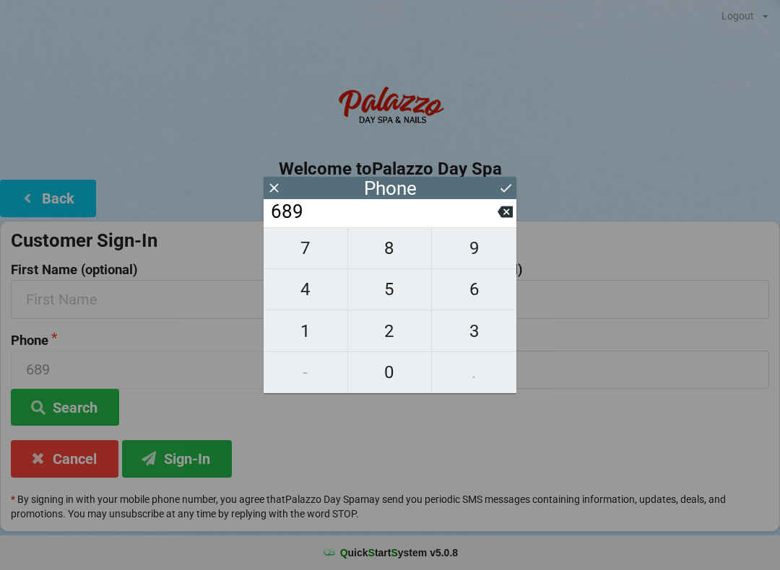
type input "6892"
click at [383, 336] on span "2" at bounding box center [390, 331] width 84 height 30
type input "68922"
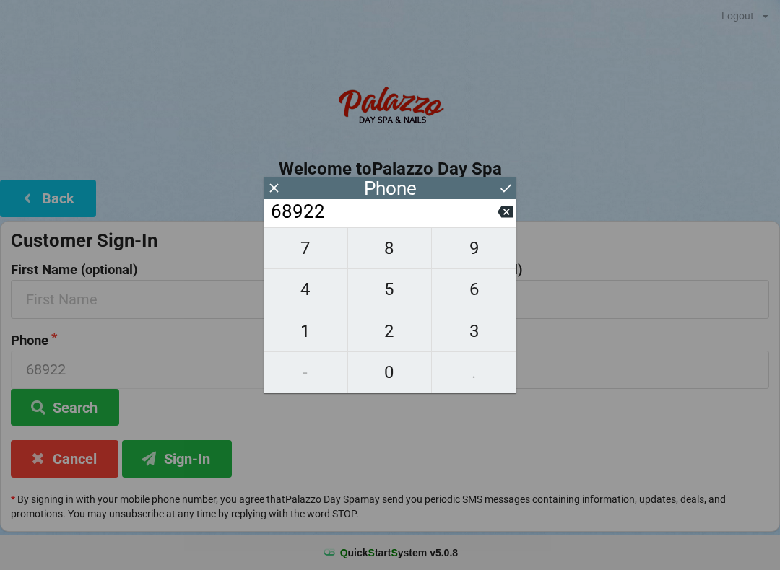
click at [390, 342] on span "2" at bounding box center [390, 331] width 84 height 30
type input "689222"
click at [294, 341] on span "1" at bounding box center [305, 331] width 84 height 30
type input "6892221"
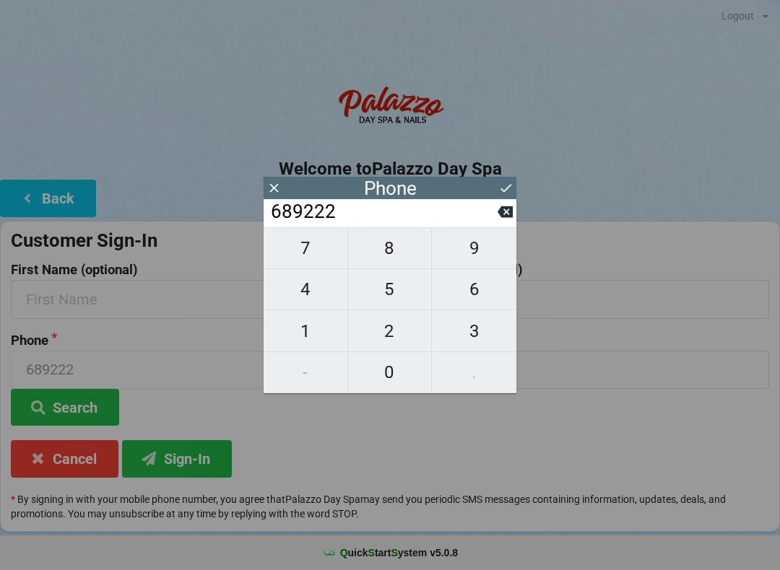
type input "6892221"
click at [292, 305] on span "4" at bounding box center [305, 289] width 84 height 30
type input "68922214"
click at [507, 259] on span "9" at bounding box center [474, 248] width 84 height 30
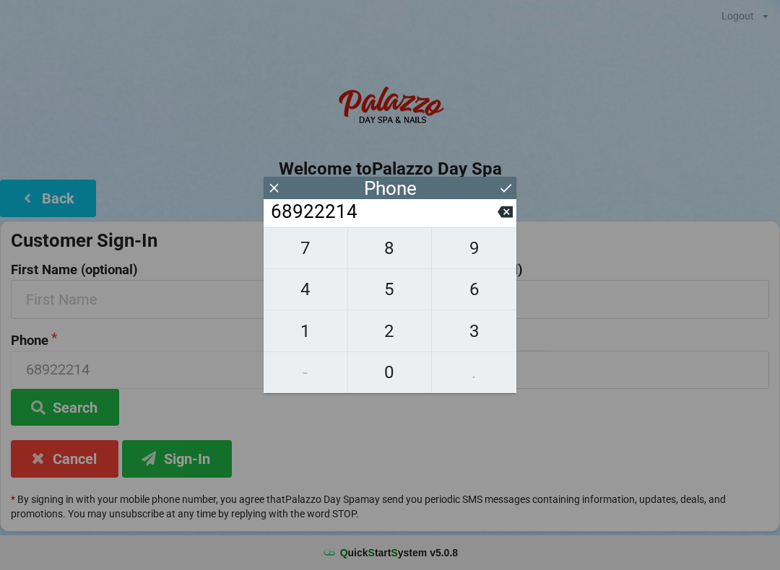
type input "689222149"
click at [415, 336] on span "2" at bounding box center [390, 331] width 84 height 30
type input "6892221492"
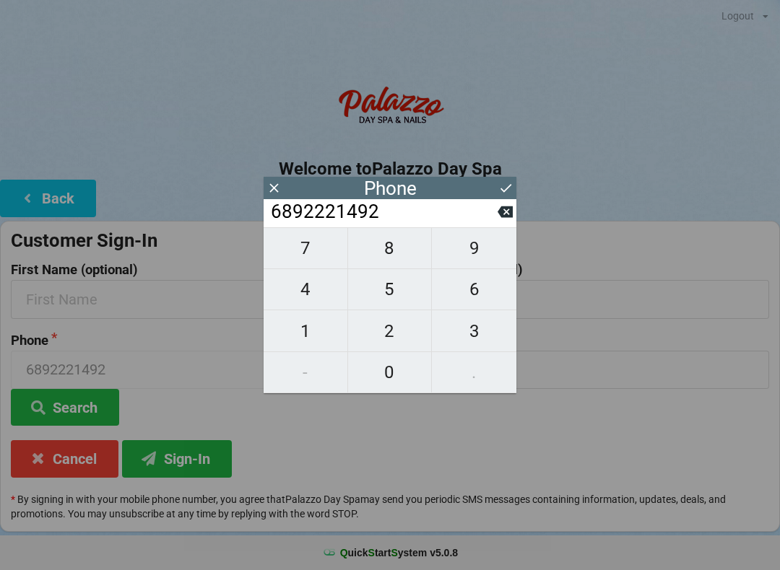
click at [498, 187] on icon at bounding box center [505, 187] width 15 height 15
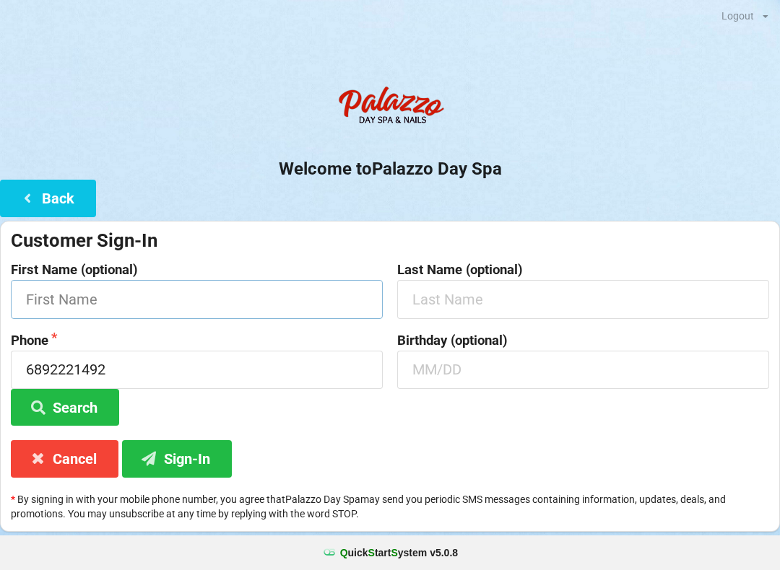
click at [172, 305] on input "text" at bounding box center [197, 299] width 372 height 38
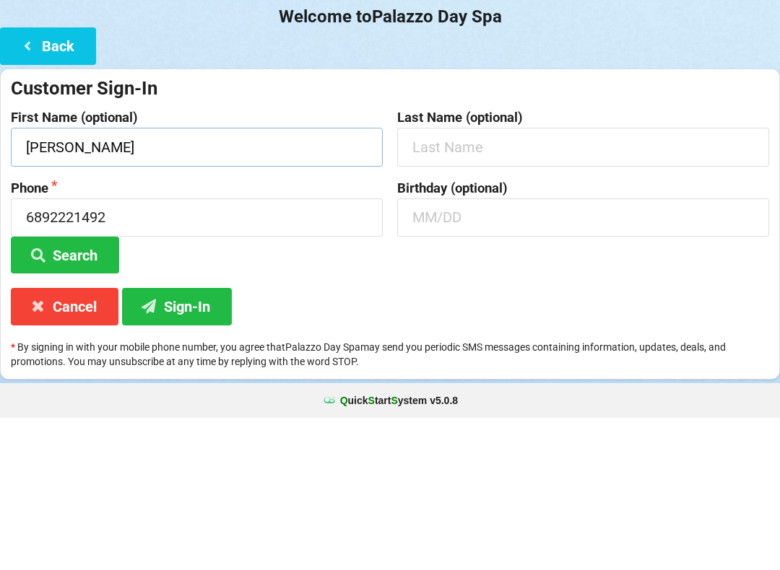
type input "[PERSON_NAME]"
click at [571, 280] on input "text" at bounding box center [583, 299] width 372 height 38
type input "[PERSON_NAME]"
click at [526, 351] on input "text" at bounding box center [583, 370] width 372 height 38
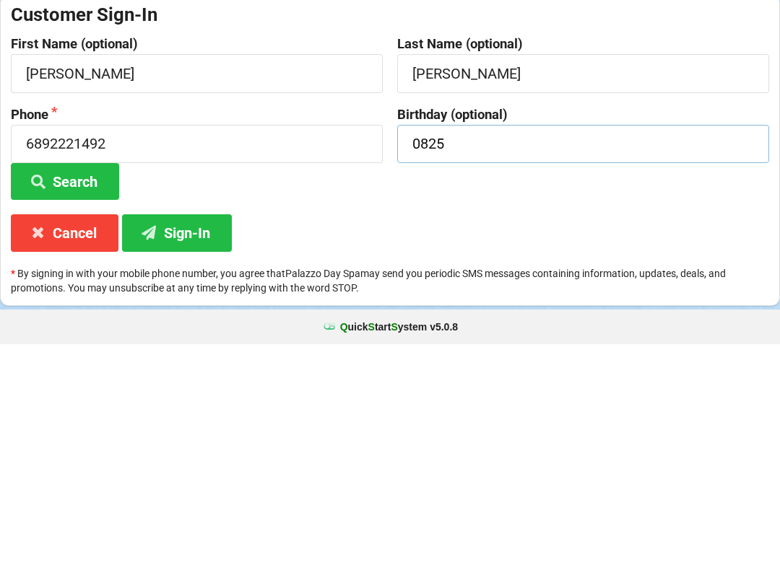
type input "0825"
click at [197, 440] on button "Sign-In" at bounding box center [177, 458] width 110 height 37
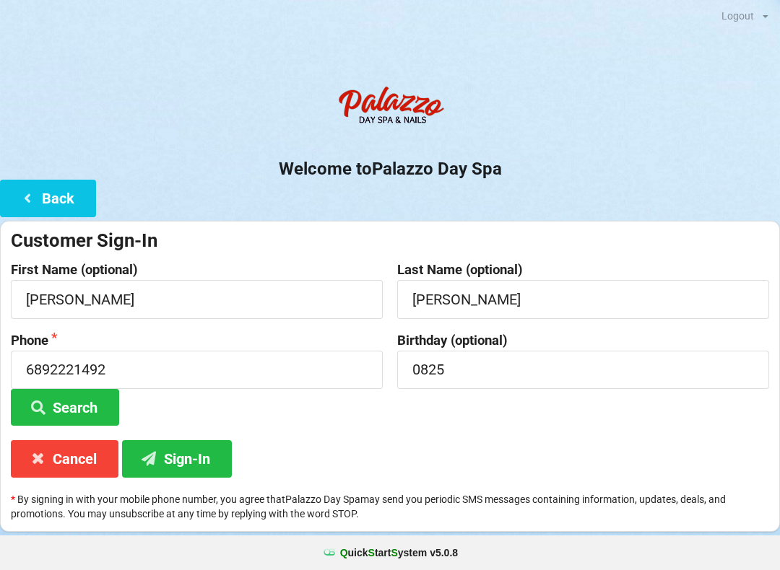
click at [79, 416] on button "Search" at bounding box center [65, 407] width 108 height 37
click at [84, 466] on button "Cancel" at bounding box center [65, 458] width 108 height 37
click at [46, 210] on button "Back" at bounding box center [48, 198] width 96 height 37
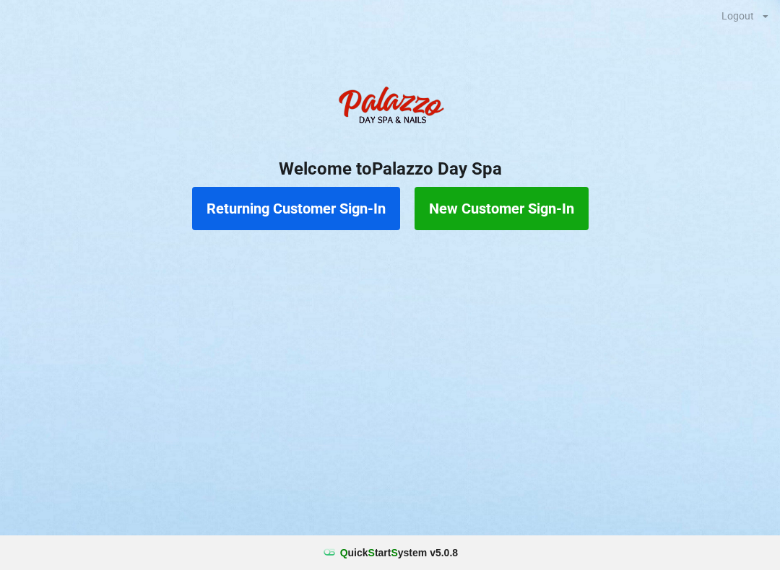
click at [494, 214] on button "New Customer Sign-In" at bounding box center [501, 208] width 174 height 43
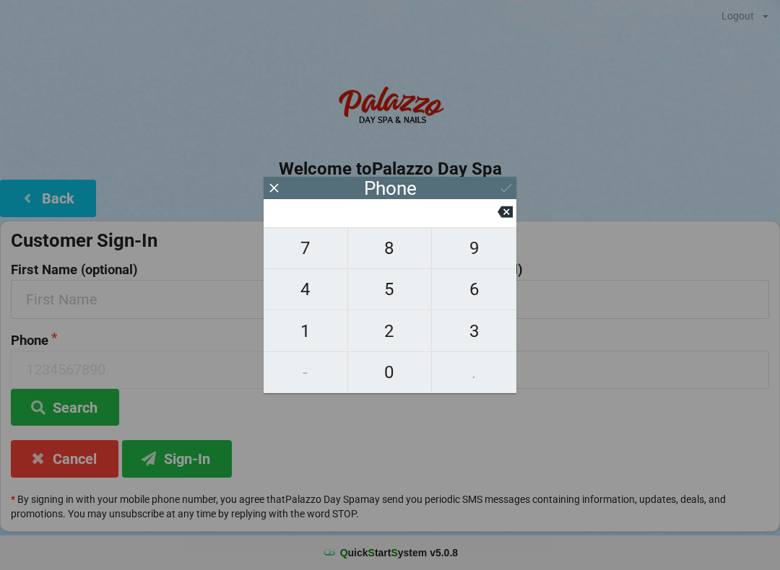
click at [463, 303] on span "6" at bounding box center [474, 289] width 84 height 30
type input "6"
click at [392, 346] on span "2" at bounding box center [390, 331] width 84 height 30
type input "62"
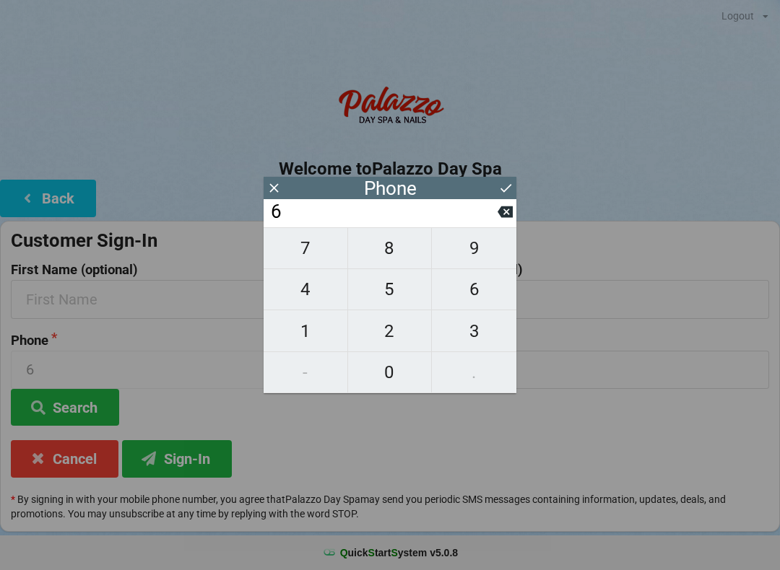
type input "62"
click at [463, 346] on span "3" at bounding box center [474, 331] width 84 height 30
type input "623"
click at [389, 261] on span "8" at bounding box center [390, 248] width 84 height 30
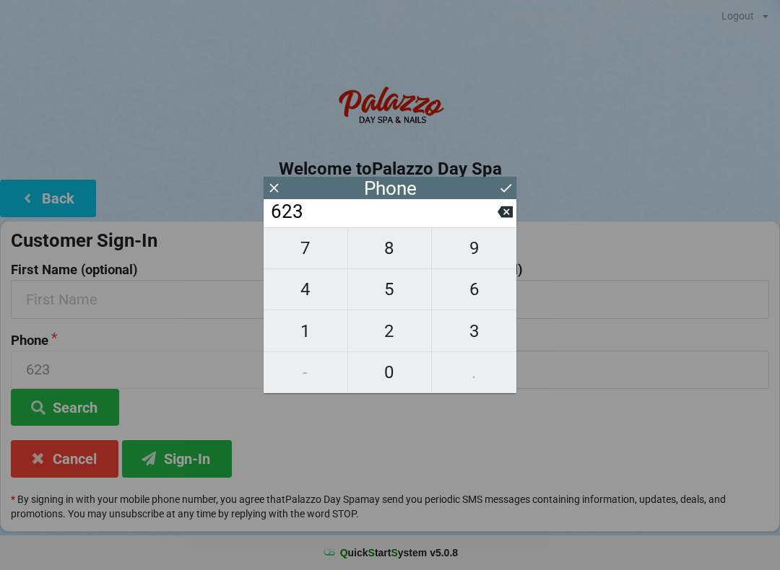
type input "6238"
click at [393, 256] on span "8" at bounding box center [390, 248] width 84 height 30
type input "62388"
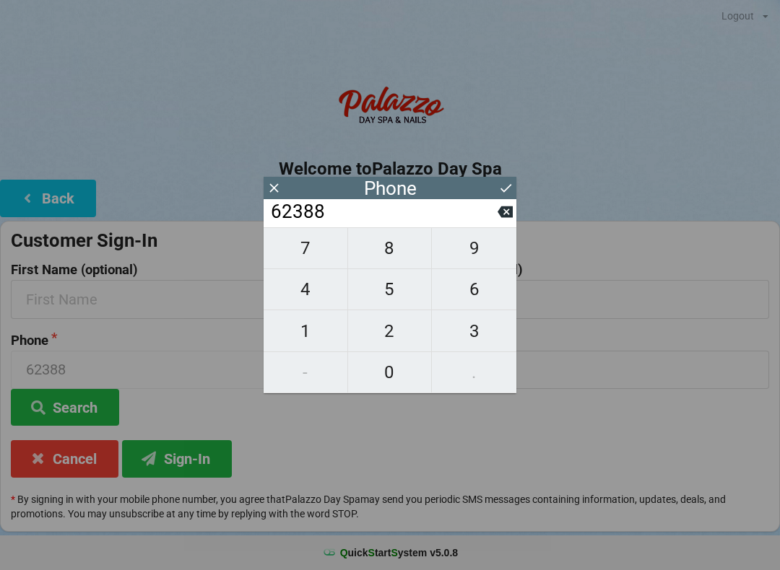
click at [502, 209] on button at bounding box center [504, 211] width 15 height 19
click at [510, 217] on icon at bounding box center [504, 212] width 15 height 12
click at [511, 218] on icon at bounding box center [504, 212] width 15 height 12
click at [505, 218] on icon at bounding box center [504, 212] width 15 height 12
click at [398, 256] on span "8" at bounding box center [390, 248] width 84 height 30
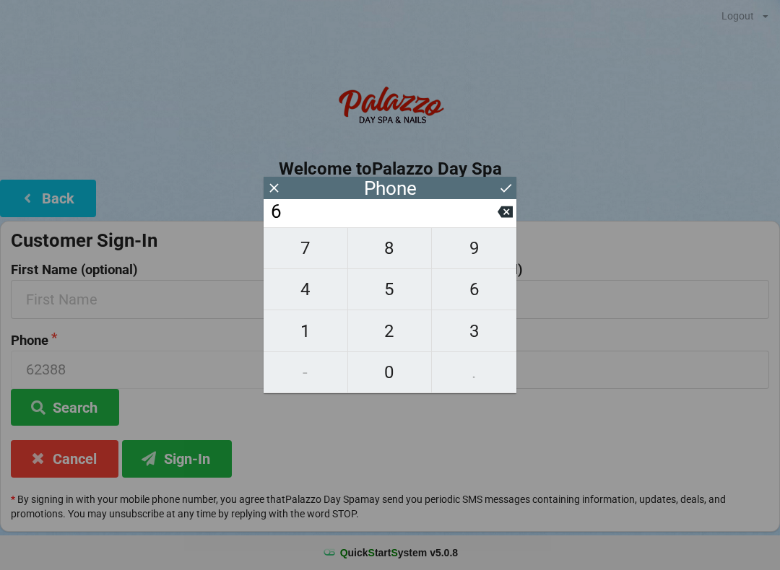
type input "68"
click at [482, 256] on span "9" at bounding box center [474, 248] width 84 height 30
type input "689"
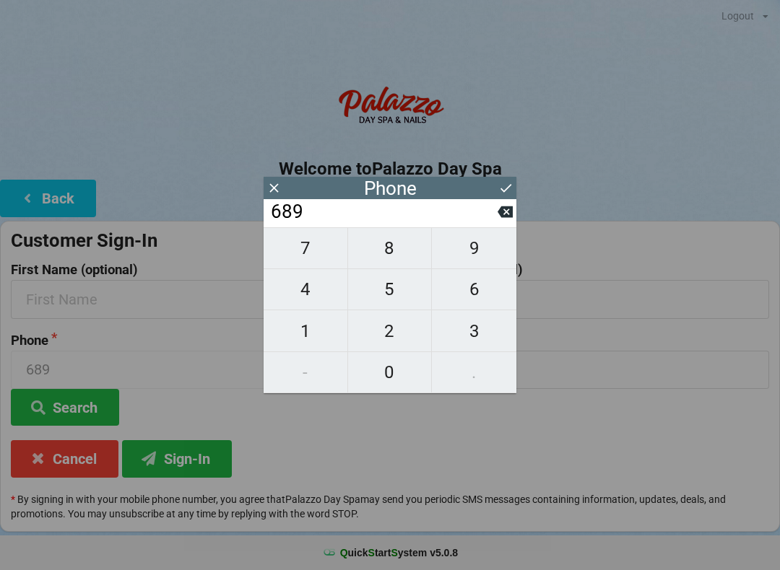
click at [391, 343] on span "2" at bounding box center [390, 331] width 84 height 30
type input "6892"
click at [385, 333] on span "2" at bounding box center [390, 331] width 84 height 30
type input "68922"
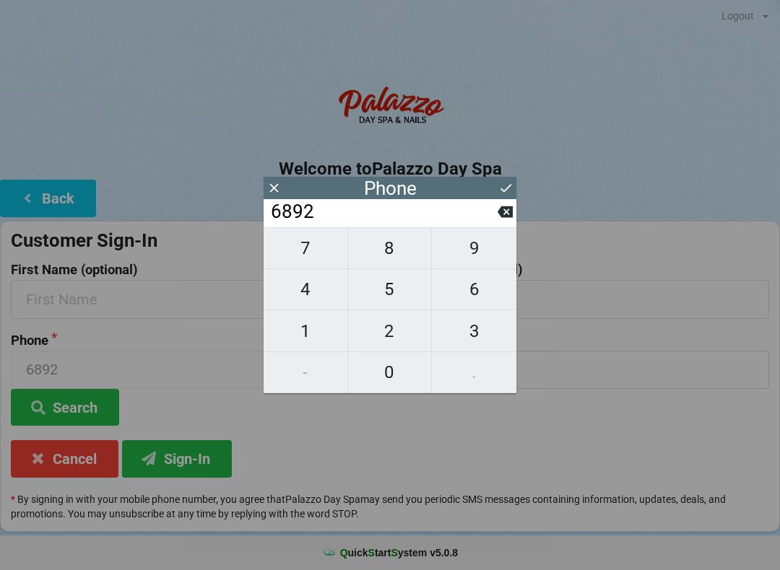
type input "68922"
click at [389, 336] on span "2" at bounding box center [390, 331] width 84 height 30
type input "689222"
click at [306, 344] on span "1" at bounding box center [305, 331] width 84 height 30
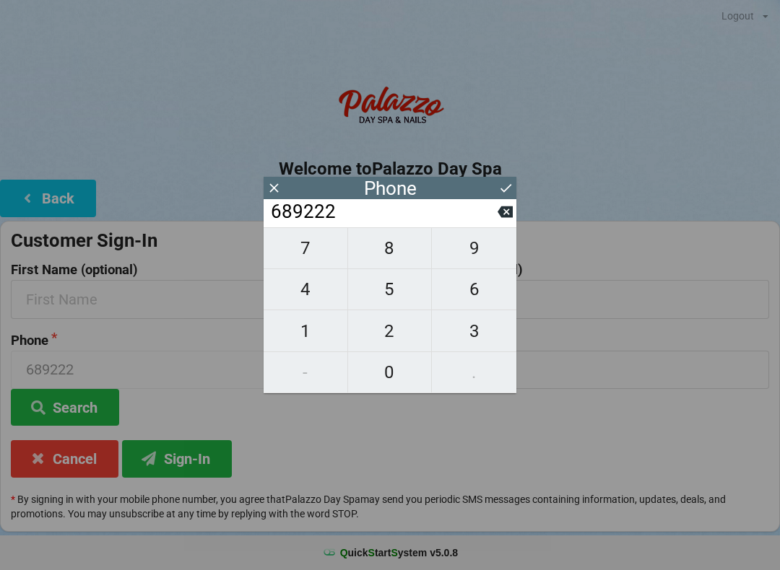
type input "6892221"
click at [306, 305] on span "4" at bounding box center [305, 289] width 84 height 30
type input "68922214"
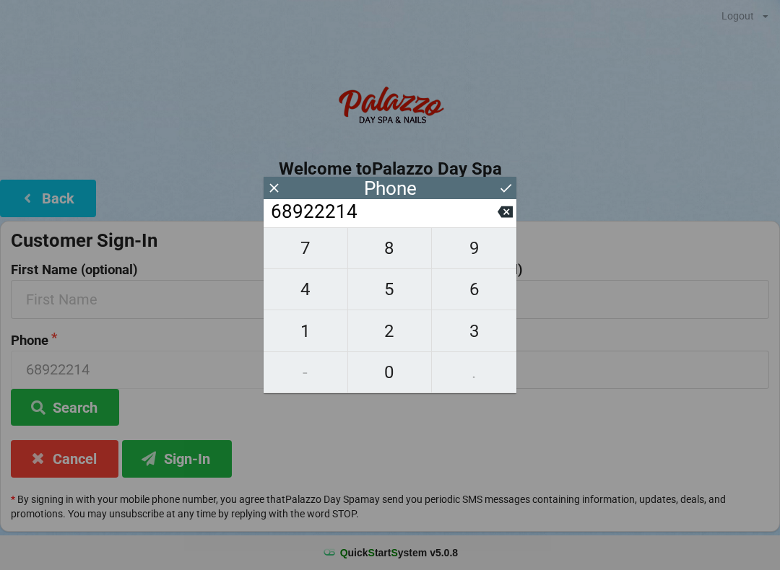
click at [489, 257] on span "9" at bounding box center [474, 248] width 84 height 30
type input "689222149"
click at [397, 332] on span "2" at bounding box center [390, 331] width 84 height 30
type input "6892221492"
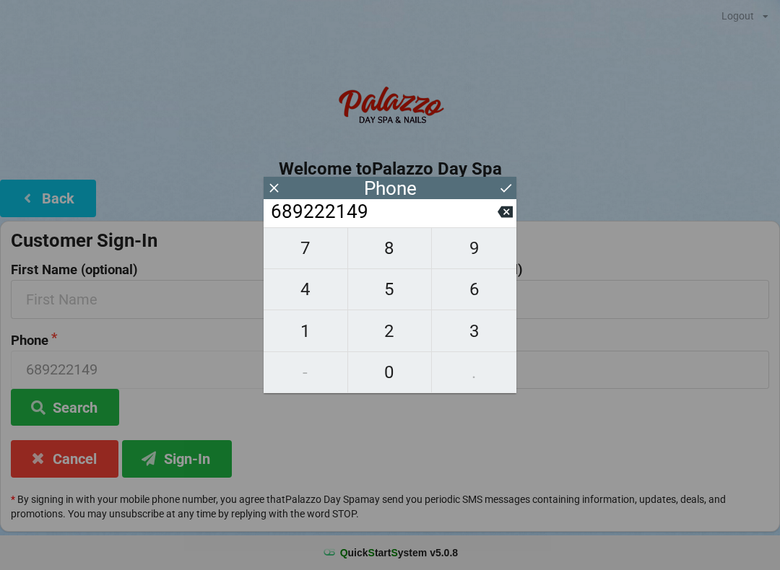
type input "6892221492"
click at [505, 182] on icon at bounding box center [505, 187] width 15 height 15
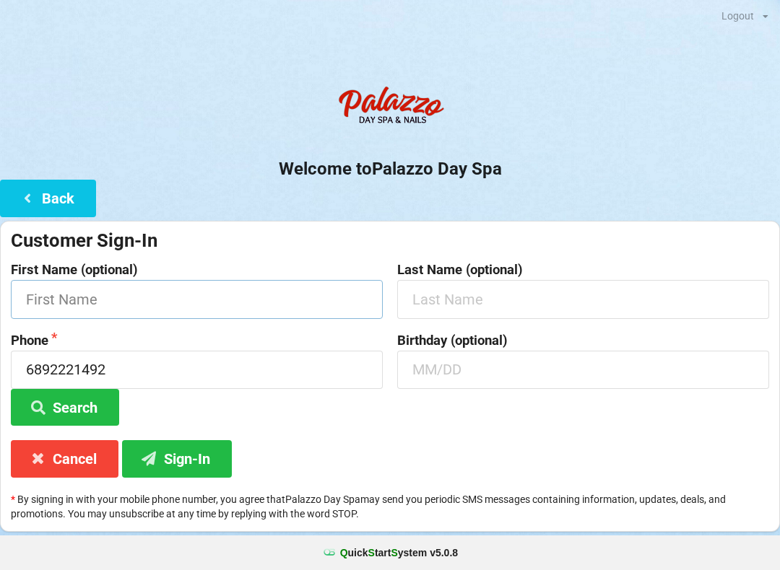
click at [209, 302] on input "text" at bounding box center [197, 299] width 372 height 38
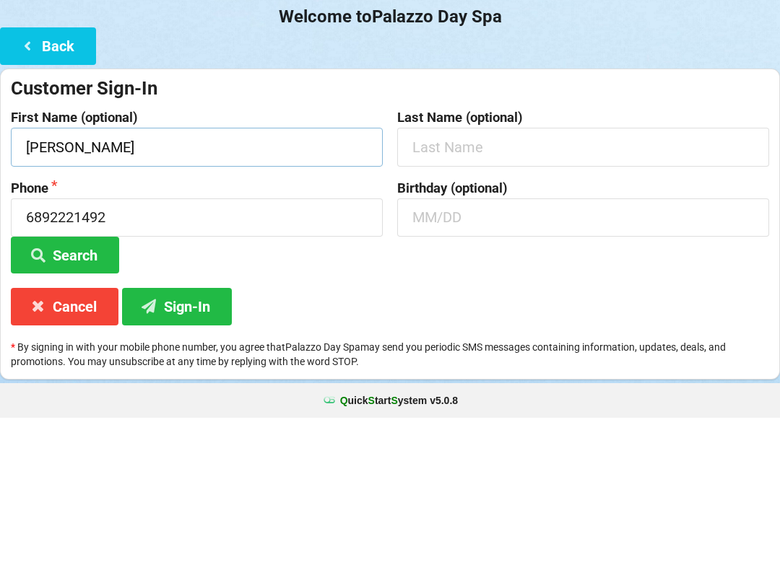
type input "[PERSON_NAME]"
click at [535, 280] on input "text" at bounding box center [583, 299] width 372 height 38
type input "[PERSON_NAME]"
click at [493, 351] on input "text" at bounding box center [583, 370] width 372 height 38
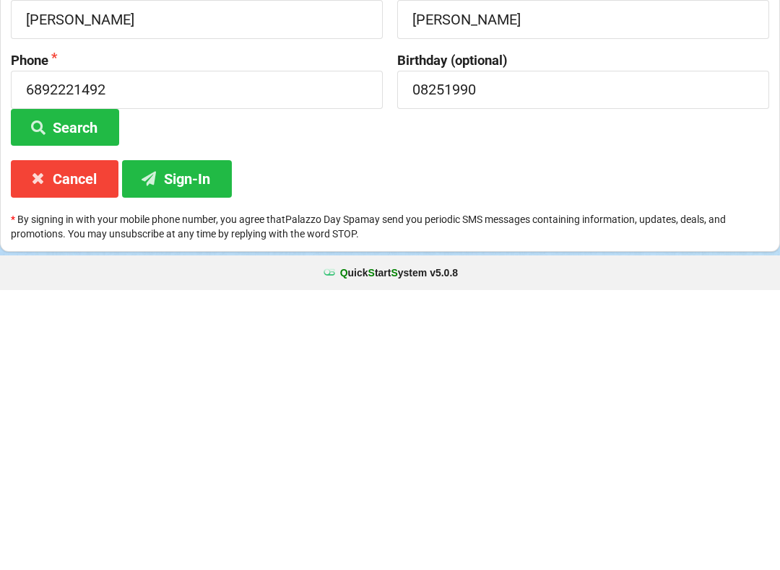
click at [171, 440] on button "Sign-In" at bounding box center [177, 458] width 110 height 37
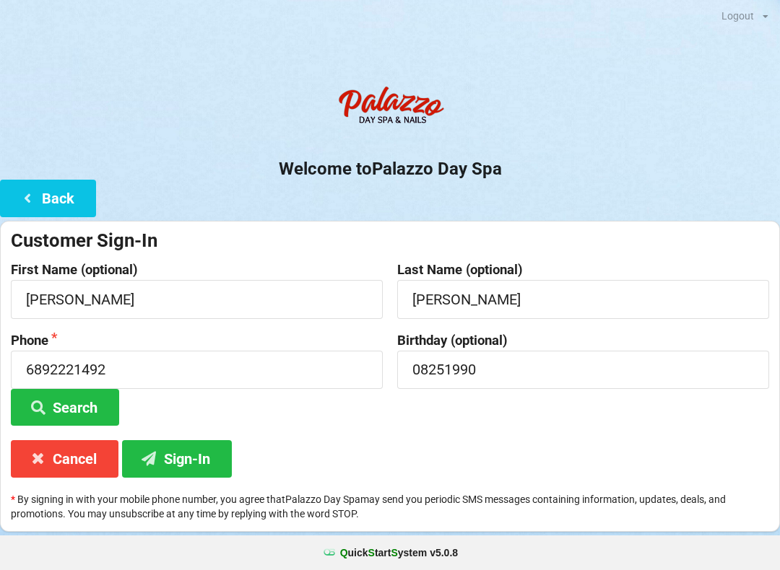
click at [607, 343] on label "Birthday (optional)" at bounding box center [583, 340] width 372 height 14
click at [564, 384] on input "08251990" at bounding box center [583, 370] width 372 height 38
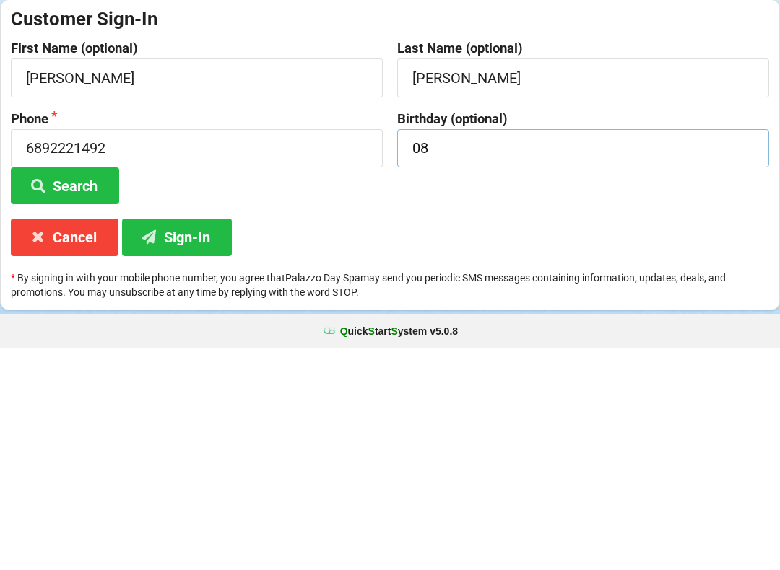
type input "0"
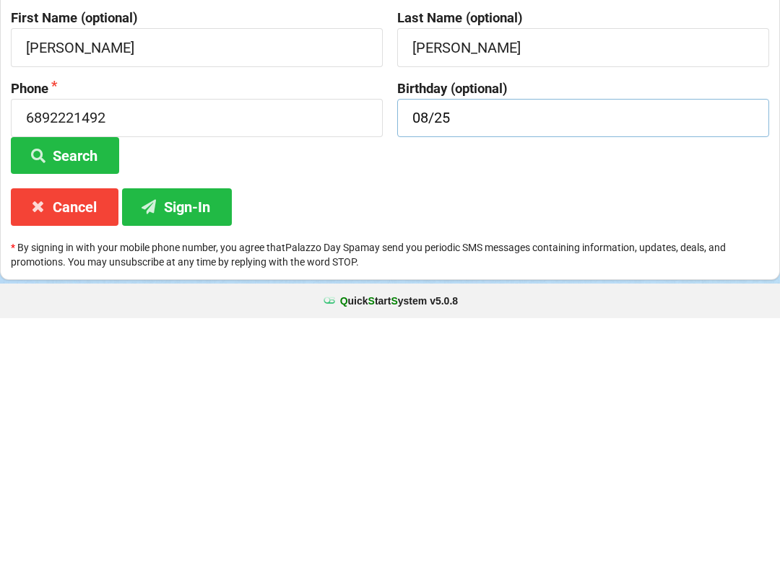
type input "08/25"
click at [200, 440] on button "Sign-In" at bounding box center [177, 458] width 110 height 37
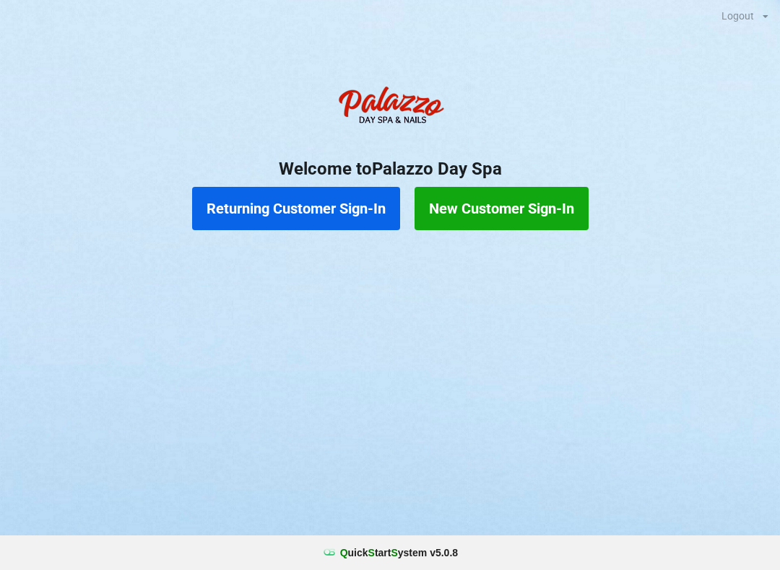
click at [471, 208] on button "New Customer Sign-In" at bounding box center [501, 208] width 174 height 43
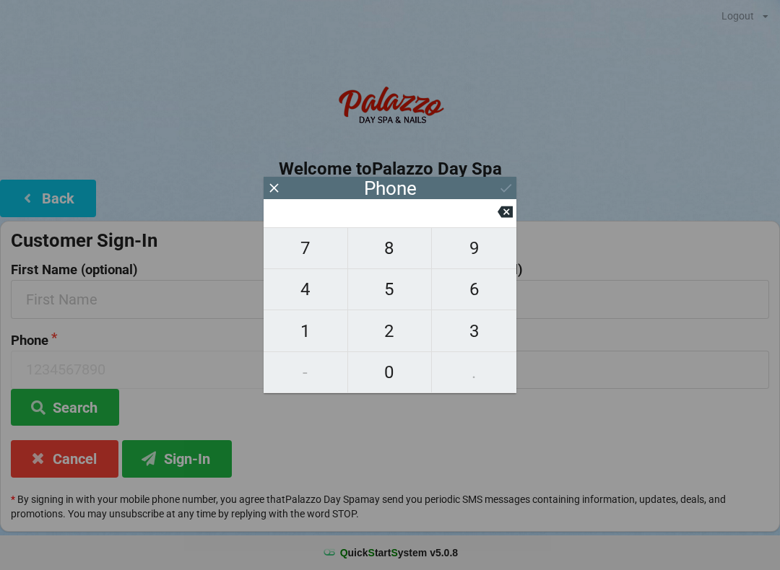
click at [479, 330] on span "3" at bounding box center [474, 331] width 84 height 30
type input "3"
click at [393, 337] on span "2" at bounding box center [390, 331] width 84 height 30
type input "32"
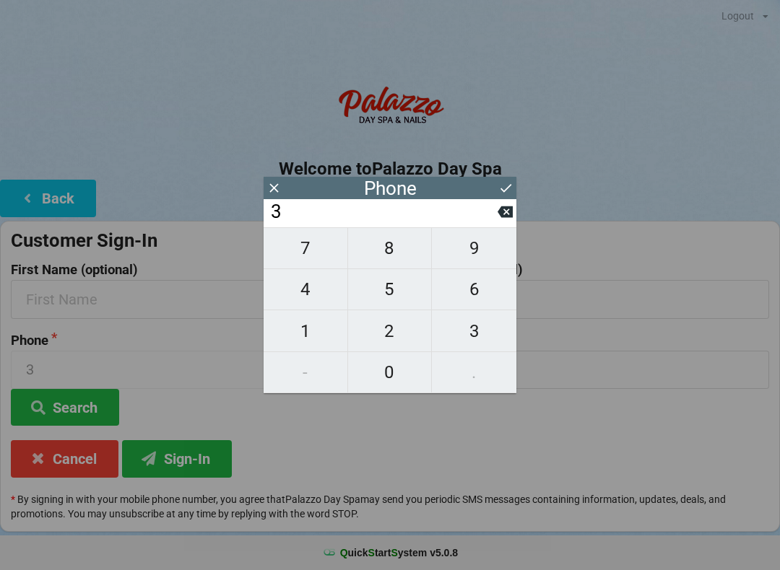
type input "32"
click at [319, 334] on span "1" at bounding box center [305, 331] width 84 height 30
type input "321"
click at [479, 323] on span "3" at bounding box center [474, 331] width 84 height 30
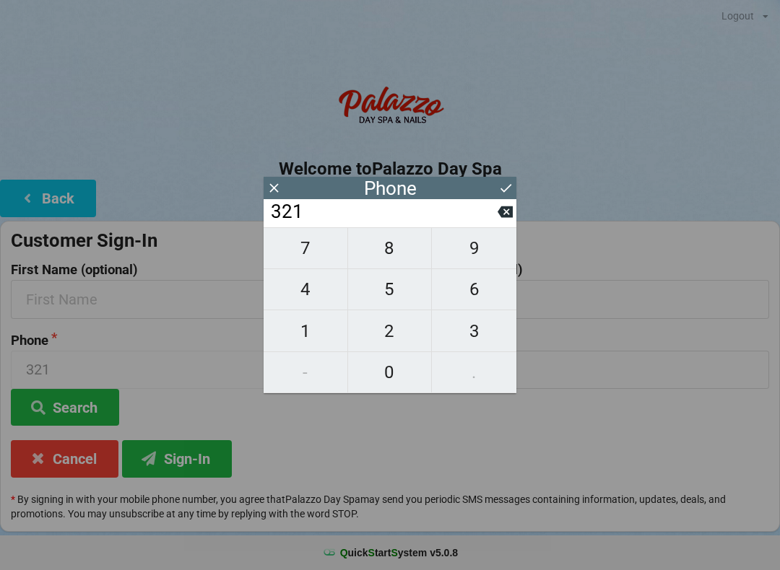
type input "3213"
click at [312, 333] on span "1" at bounding box center [305, 331] width 84 height 30
type input "32131"
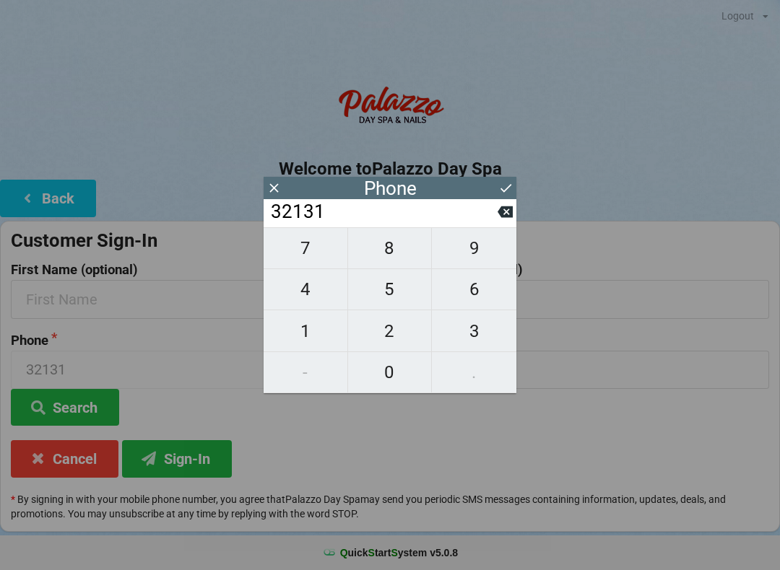
click at [477, 335] on span "3" at bounding box center [474, 331] width 84 height 30
type input "321313"
click at [310, 333] on span "1" at bounding box center [305, 331] width 84 height 30
type input "3213131"
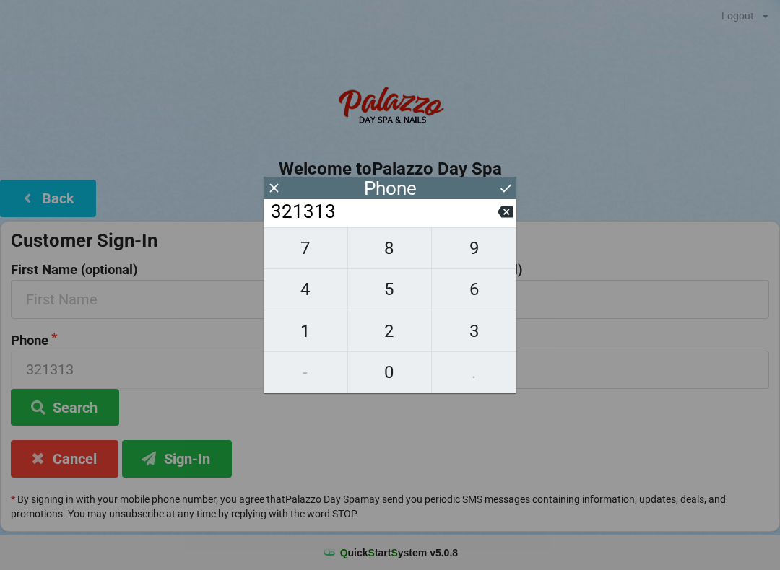
type input "3213131"
click at [318, 333] on span "1" at bounding box center [305, 331] width 84 height 30
type input "32131311"
click at [480, 323] on span "3" at bounding box center [474, 331] width 84 height 30
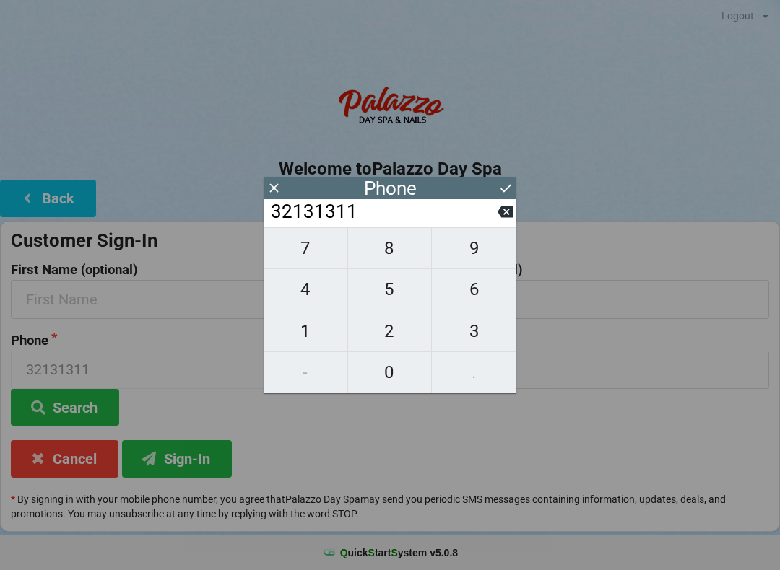
type input "321313113"
click at [396, 370] on span "0" at bounding box center [390, 372] width 84 height 30
type input "3213131130"
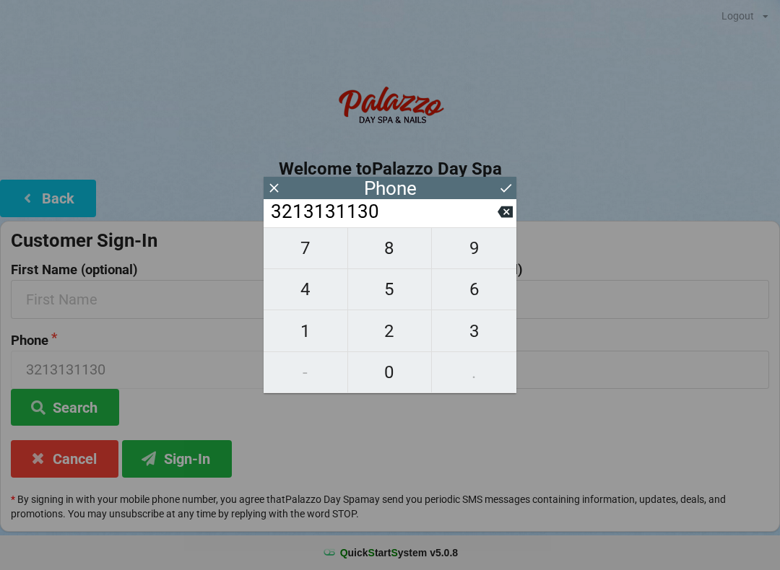
click at [499, 181] on icon at bounding box center [505, 187] width 15 height 15
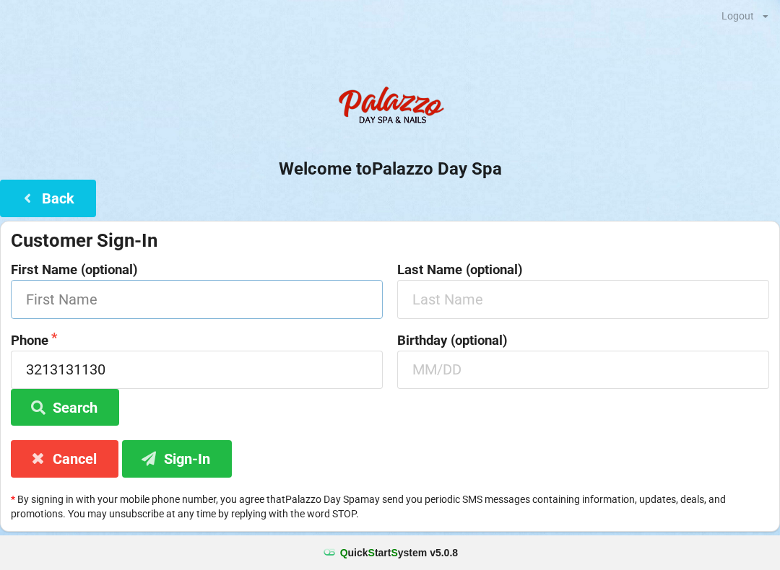
click at [261, 298] on input "text" at bounding box center [197, 299] width 372 height 38
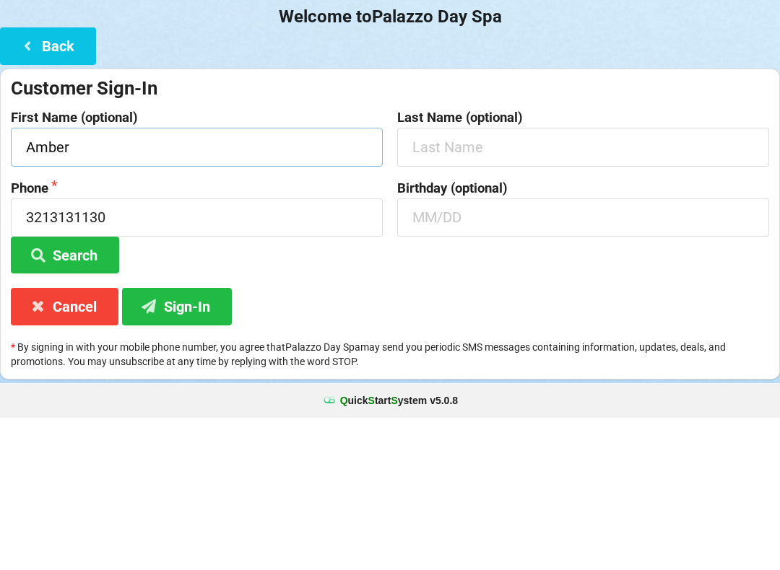
type input "Amber"
click at [567, 280] on input "text" at bounding box center [583, 299] width 372 height 38
type input "[PERSON_NAME]"
click at [533, 351] on input "text" at bounding box center [583, 370] width 372 height 38
type input "08/22"
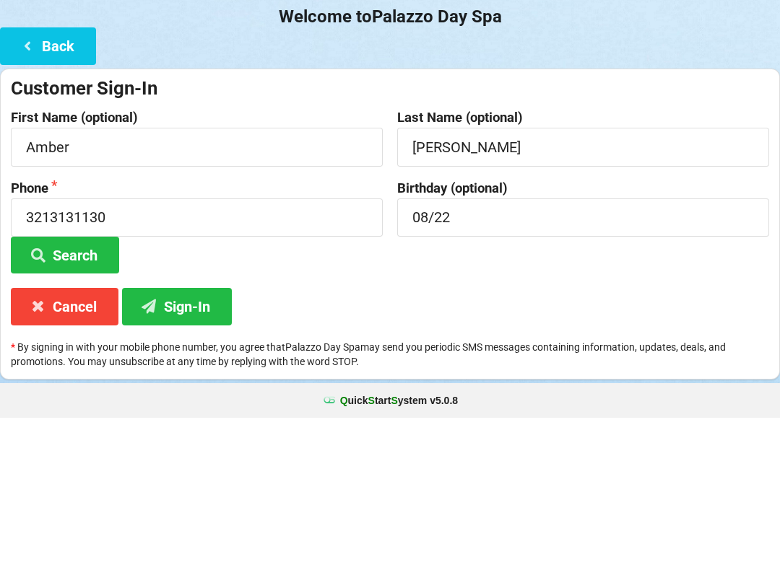
click at [637, 333] on div "Birthday (optional) 08/22" at bounding box center [583, 379] width 386 height 93
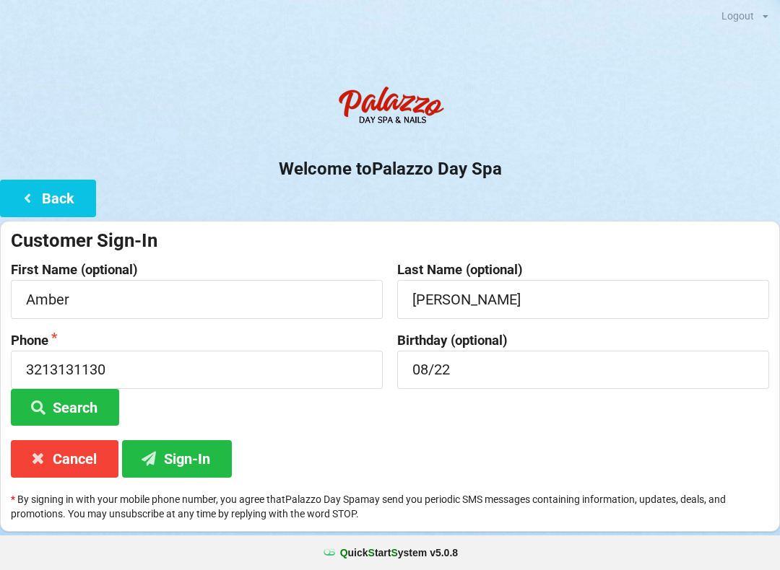
click at [202, 457] on button "Sign-In" at bounding box center [177, 458] width 110 height 37
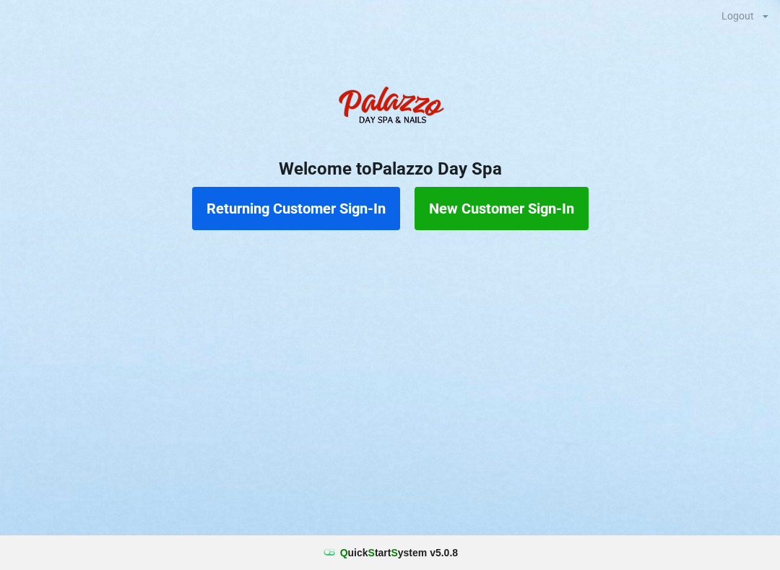
click at [318, 210] on button "Returning Customer Sign-In" at bounding box center [296, 208] width 208 height 43
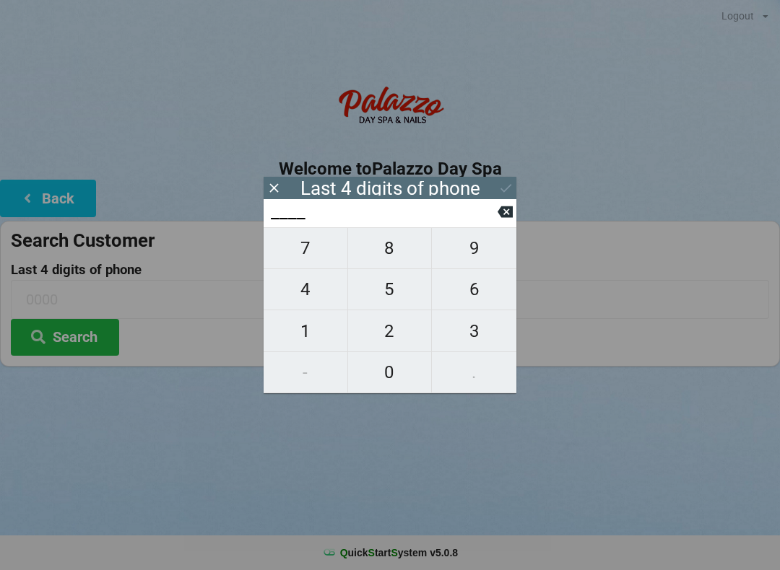
click at [389, 299] on span "5" at bounding box center [390, 289] width 84 height 30
type input "5___"
click at [302, 298] on span "4" at bounding box center [305, 289] width 84 height 30
type input "54__"
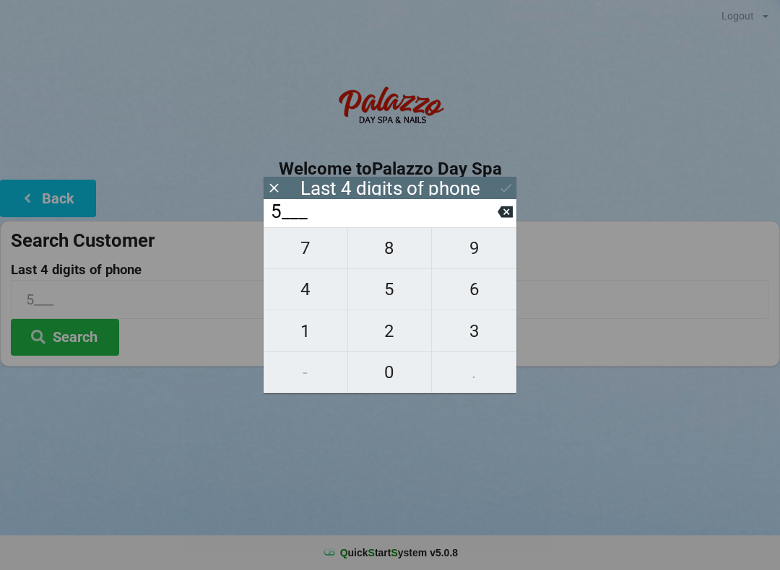
type input "54__"
click at [307, 250] on span "7" at bounding box center [305, 248] width 84 height 30
type input "547_"
click at [385, 256] on span "8" at bounding box center [390, 248] width 84 height 30
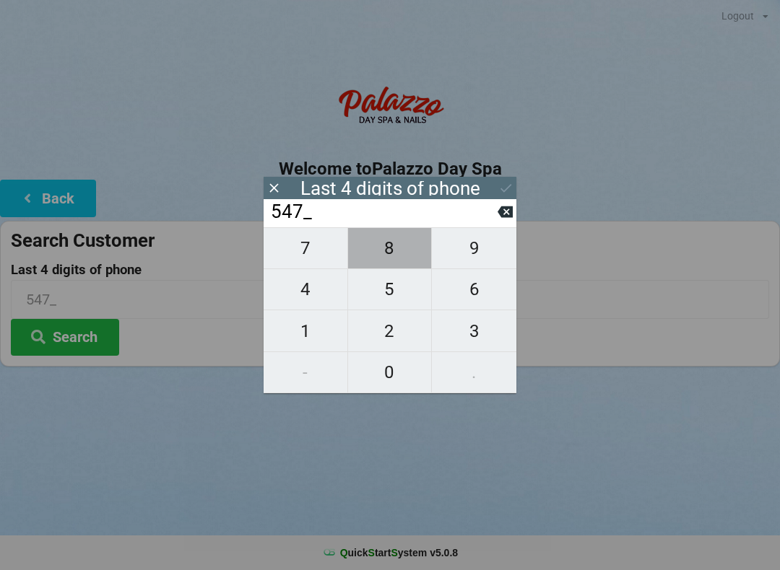
type input "5478"
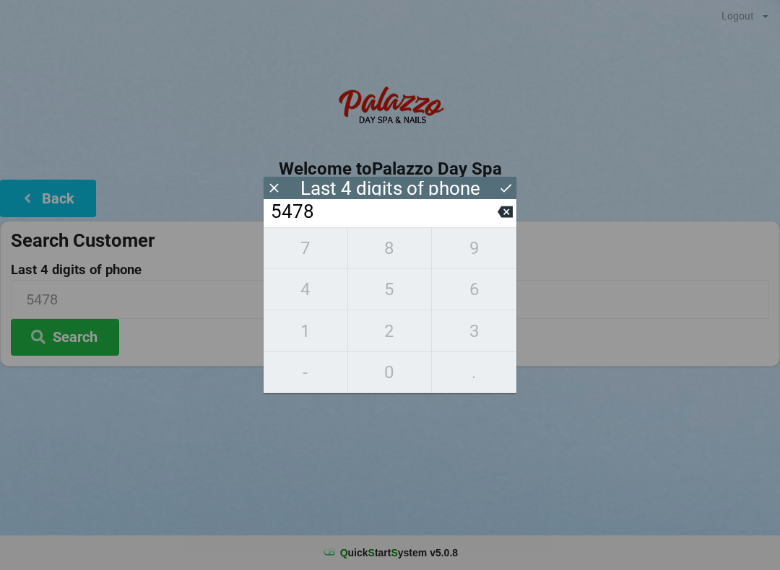
click at [82, 342] on button "Search" at bounding box center [65, 337] width 108 height 37
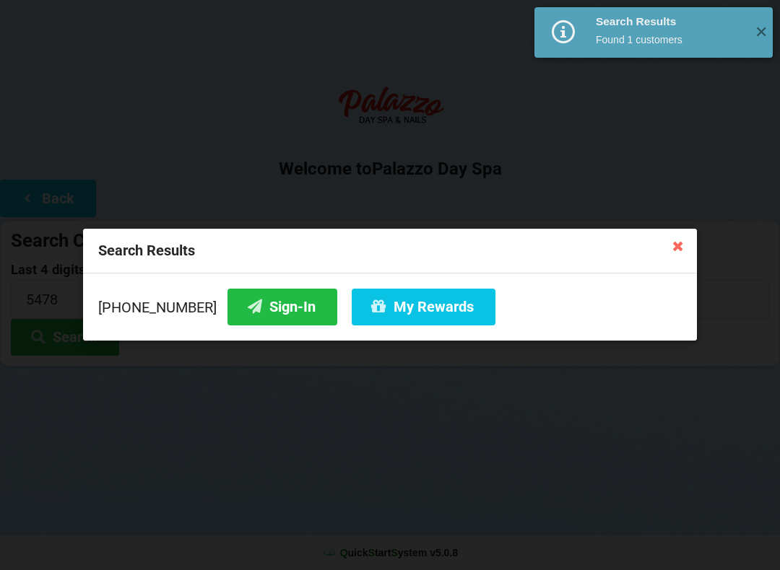
click at [261, 320] on button "Sign-In" at bounding box center [282, 307] width 110 height 37
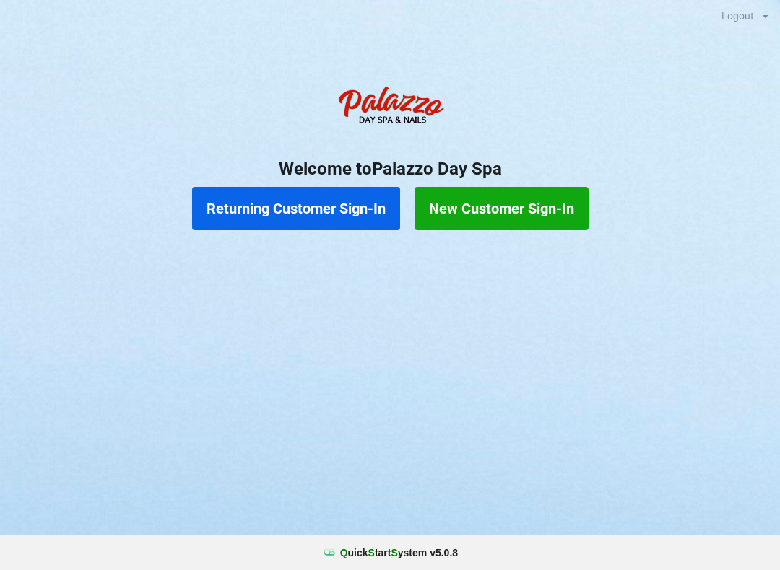
click at [313, 201] on button "Returning Customer Sign-In" at bounding box center [296, 208] width 208 height 43
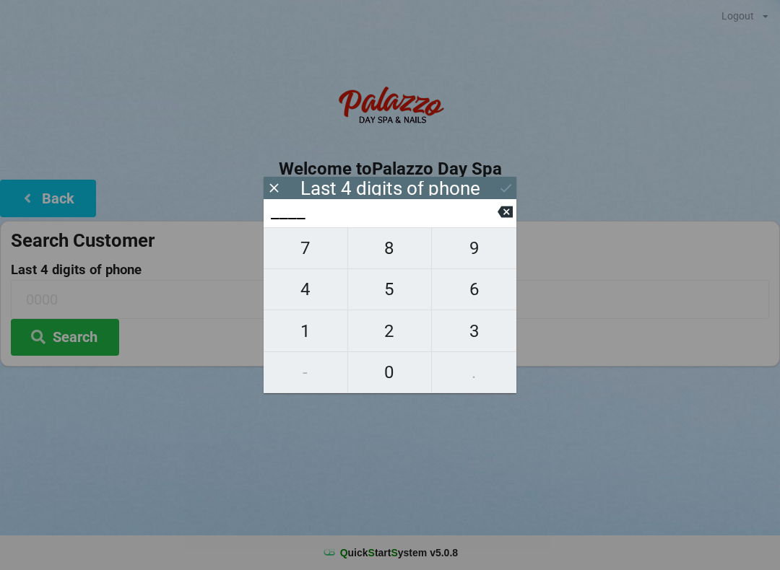
click at [320, 289] on span "4" at bounding box center [305, 289] width 84 height 30
type input "4___"
click at [400, 373] on span "0" at bounding box center [390, 372] width 84 height 30
type input "40__"
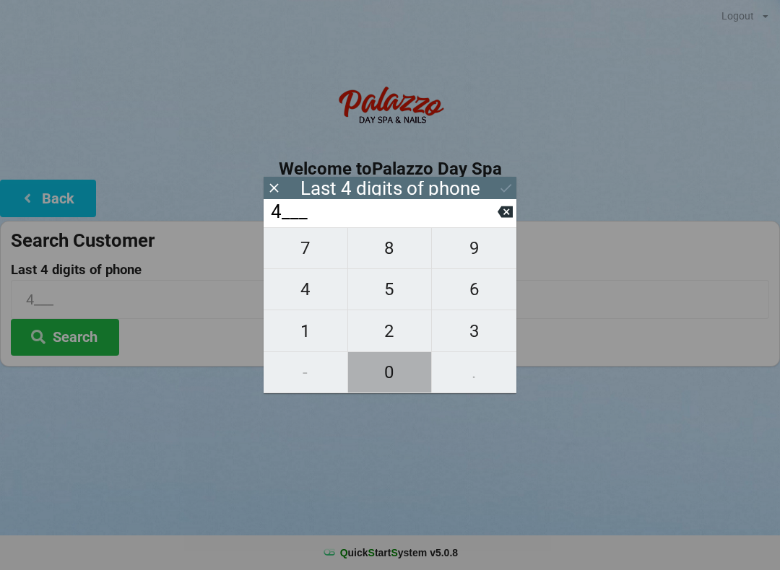
type input "40__"
click at [320, 332] on span "1" at bounding box center [305, 331] width 84 height 30
type input "401_"
click at [504, 213] on icon at bounding box center [504, 212] width 15 height 12
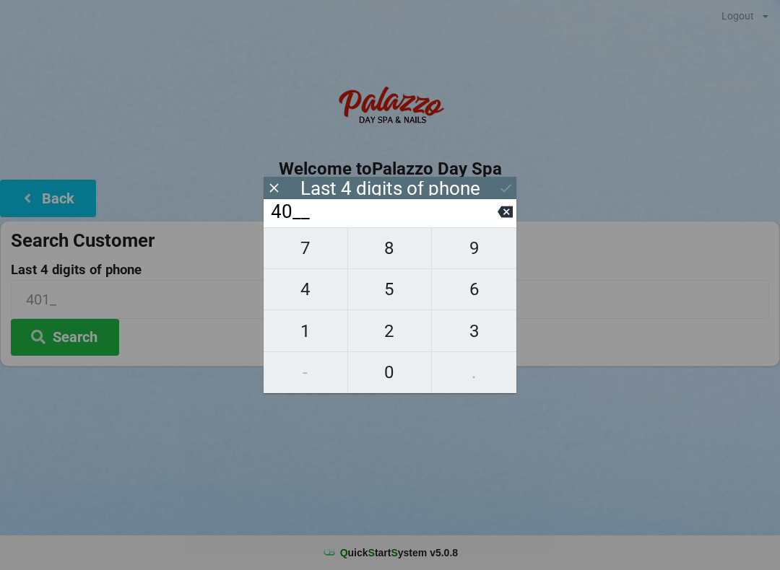
click at [314, 250] on span "7" at bounding box center [305, 248] width 84 height 30
type input "407_"
click at [398, 291] on span "5" at bounding box center [390, 289] width 84 height 30
type input "4075"
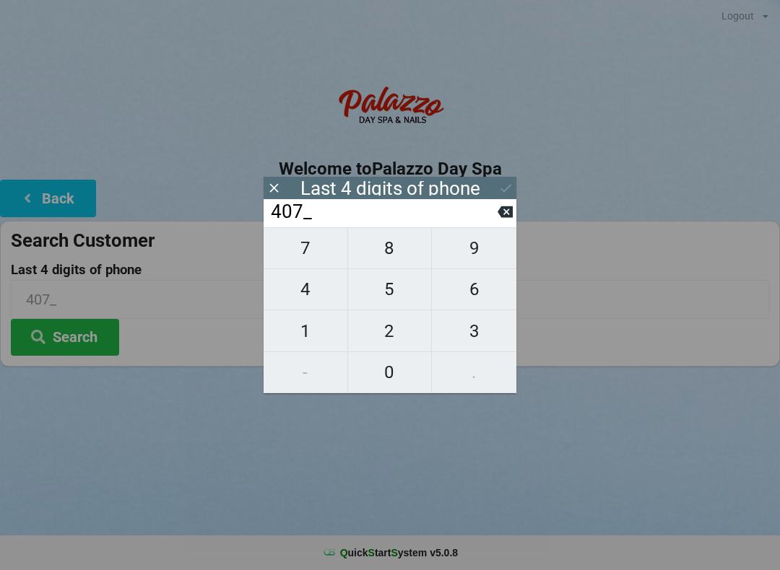
type input "4075"
click at [508, 222] on button at bounding box center [504, 211] width 15 height 19
click at [498, 222] on button at bounding box center [504, 211] width 15 height 19
click at [502, 222] on button at bounding box center [504, 211] width 15 height 19
click at [507, 217] on icon at bounding box center [504, 211] width 15 height 15
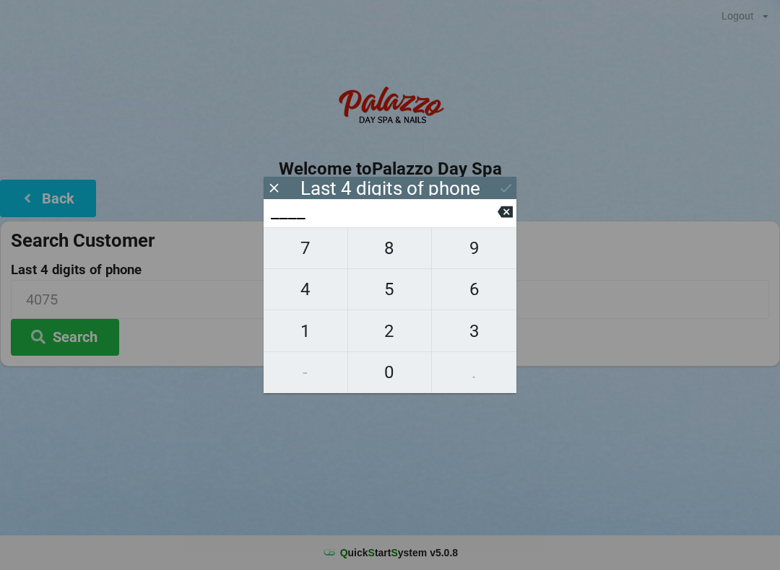
click at [396, 372] on span "0" at bounding box center [390, 372] width 84 height 30
type input "0___"
click at [319, 295] on span "4" at bounding box center [305, 289] width 84 height 30
type input "04__"
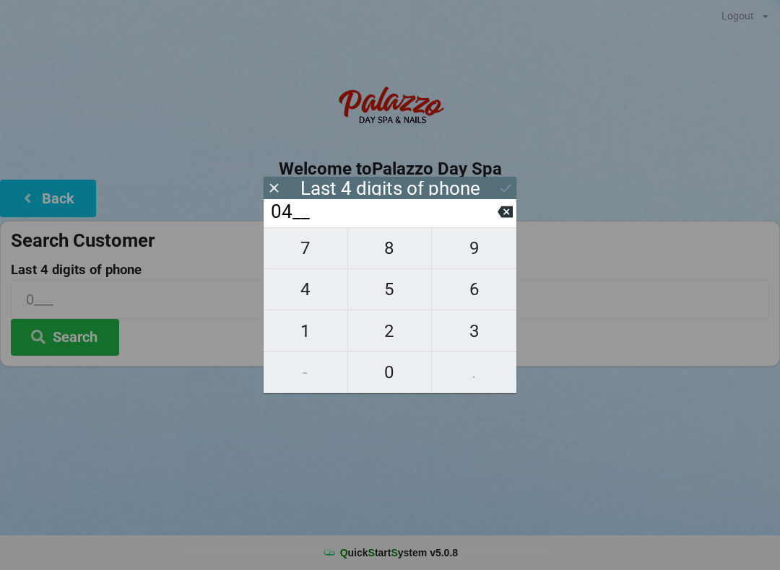
type input "04__"
click at [322, 254] on span "7" at bounding box center [305, 248] width 84 height 30
type input "047_"
click at [394, 296] on span "5" at bounding box center [390, 289] width 84 height 30
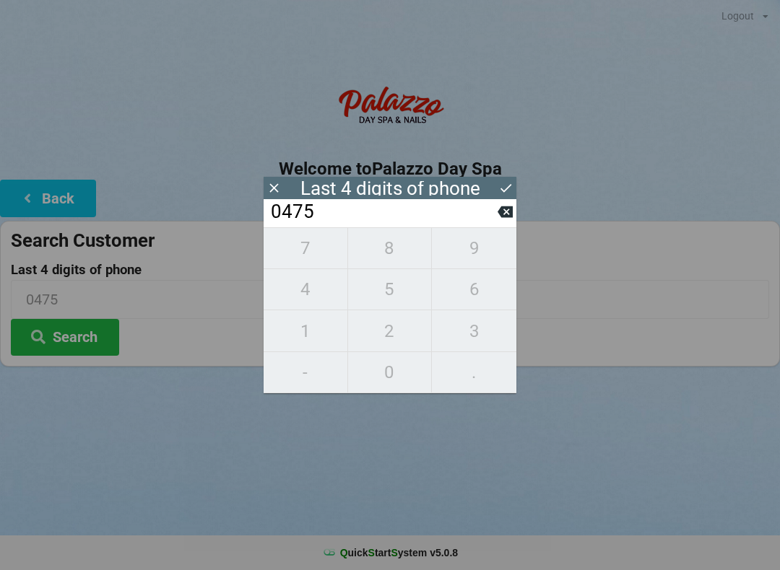
click at [614, 460] on div "Logout Logout Sign-In Welcome to Palazzo Day Spa Back Search Customer Last 4 di…" at bounding box center [390, 285] width 780 height 570
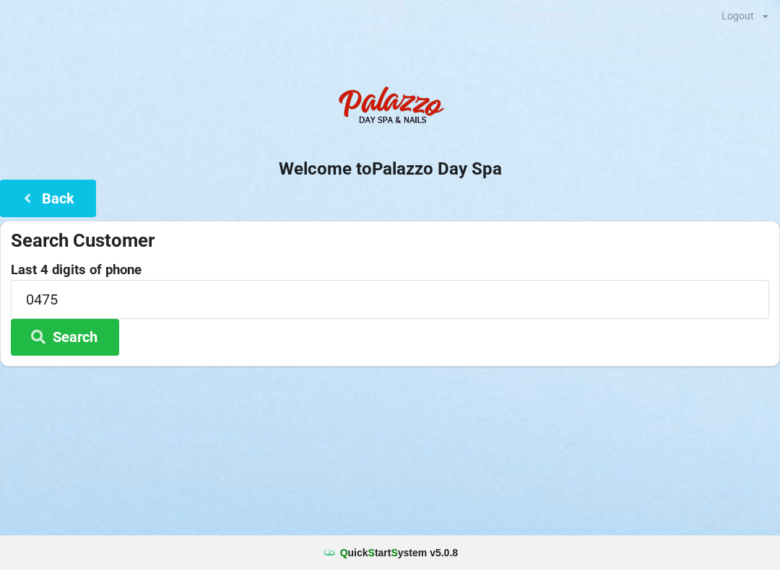
click at [90, 336] on button "Search" at bounding box center [65, 337] width 108 height 37
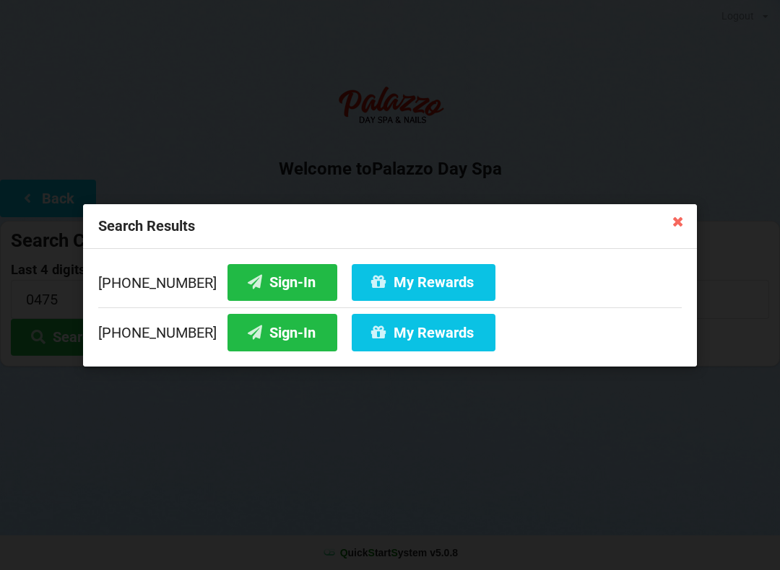
click at [267, 330] on button "Sign-In" at bounding box center [282, 332] width 110 height 37
